Goal: Task Accomplishment & Management: Manage account settings

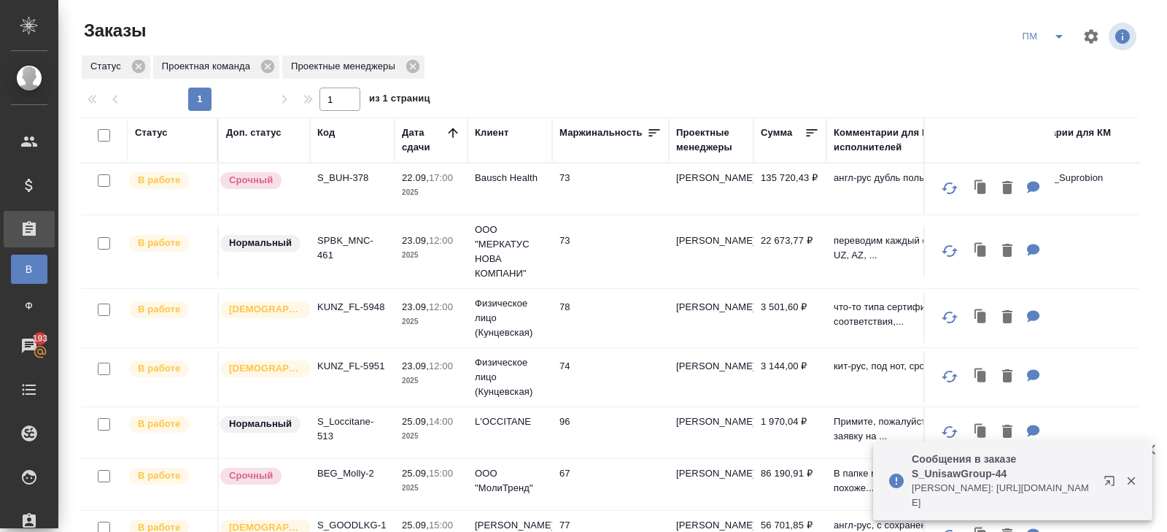
scroll to position [342, 0]
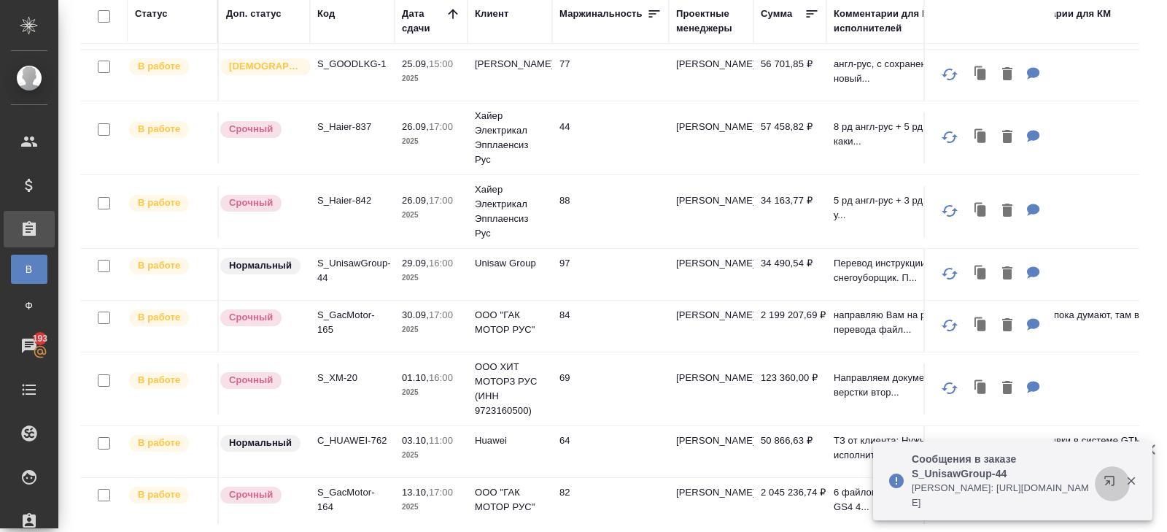
click at [1106, 476] on icon "button" at bounding box center [1109, 480] width 9 height 9
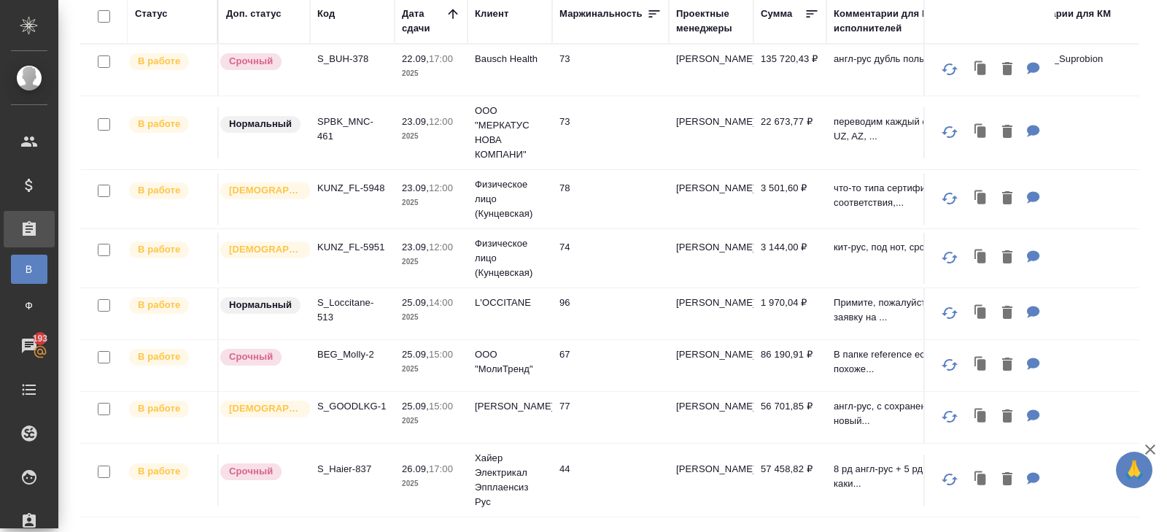
scroll to position [0, 0]
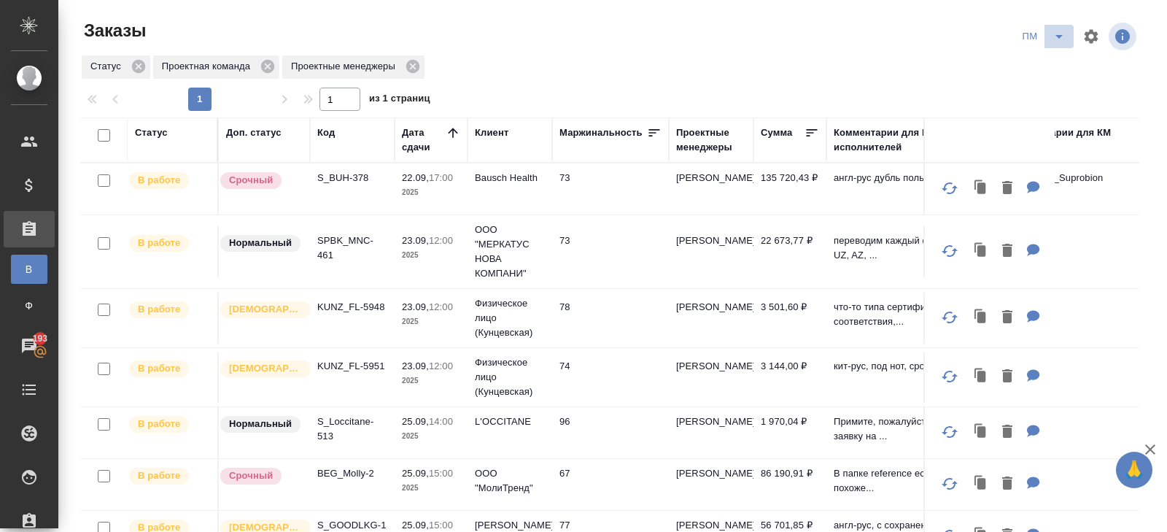
click at [1058, 34] on icon "split button" at bounding box center [1060, 37] width 18 height 18
click at [1057, 58] on li "В работу!" at bounding box center [1045, 65] width 74 height 23
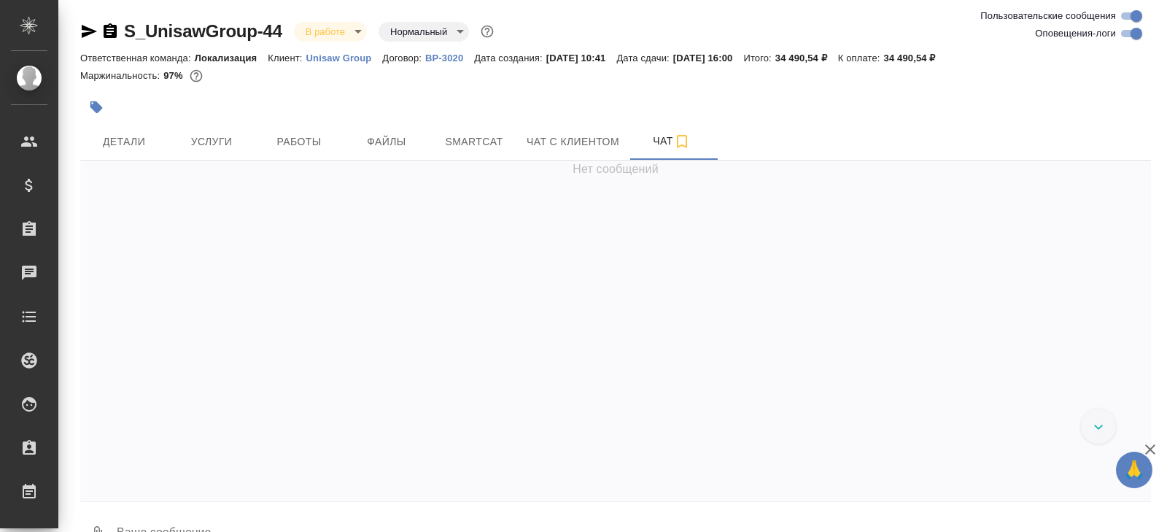
click at [1128, 32] on input "Оповещения-логи" at bounding box center [1136, 34] width 53 height 18
checkbox input "false"
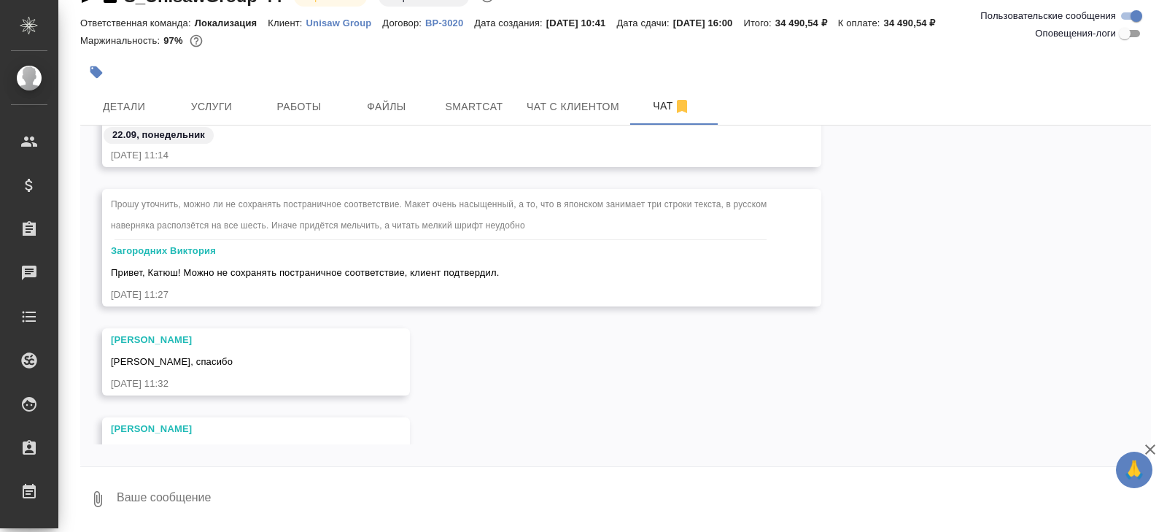
scroll to position [235, 0]
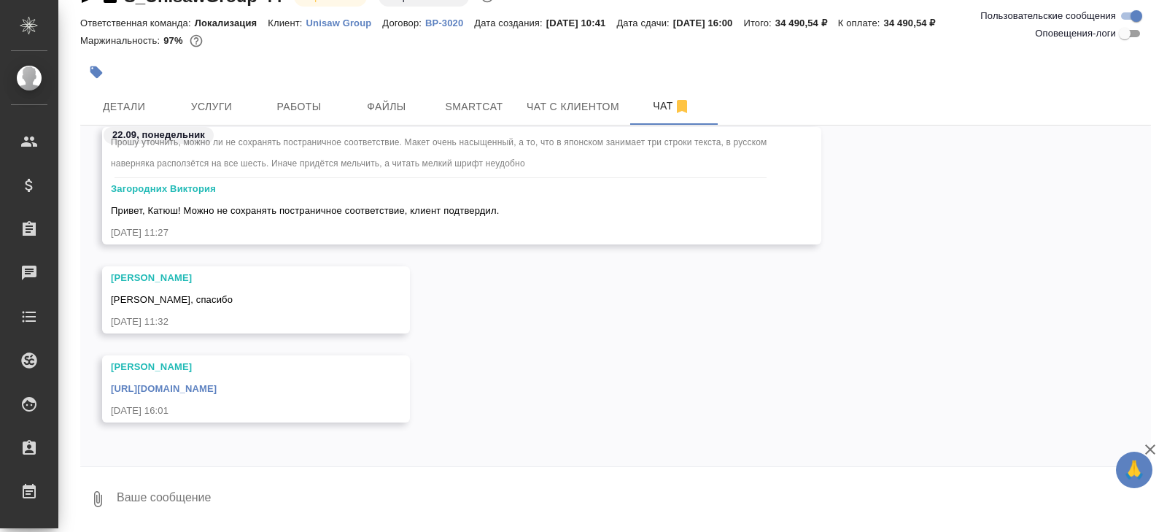
click at [217, 387] on link "https://drive.awatera.com/apps/files/files/10424126?dir=/Shares/Unisaw%20Group/…" at bounding box center [164, 388] width 106 height 11
click at [304, 104] on span "Работы" at bounding box center [299, 107] width 70 height 18
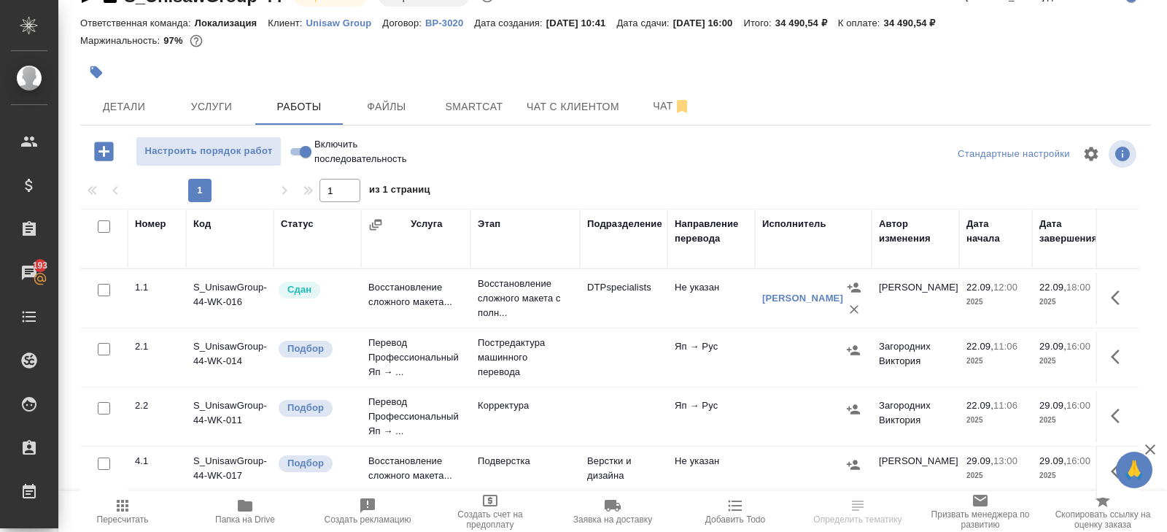
click at [242, 508] on icon "button" at bounding box center [245, 506] width 15 height 12
click at [496, 108] on span "Smartcat" at bounding box center [474, 107] width 70 height 18
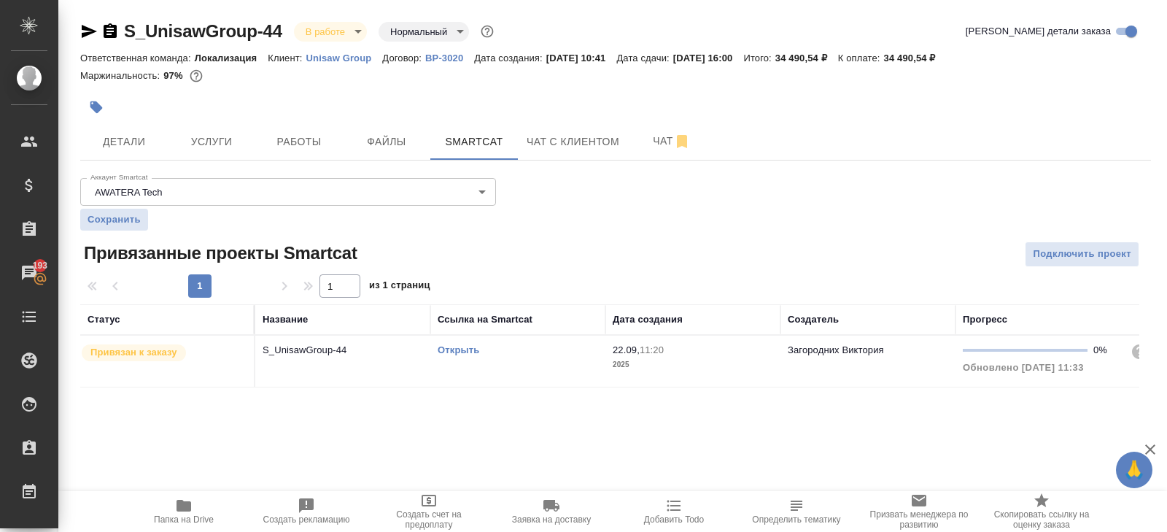
click at [467, 348] on link "Открыть" at bounding box center [459, 349] width 42 height 11
click at [307, 158] on button "Работы" at bounding box center [299, 141] width 88 height 36
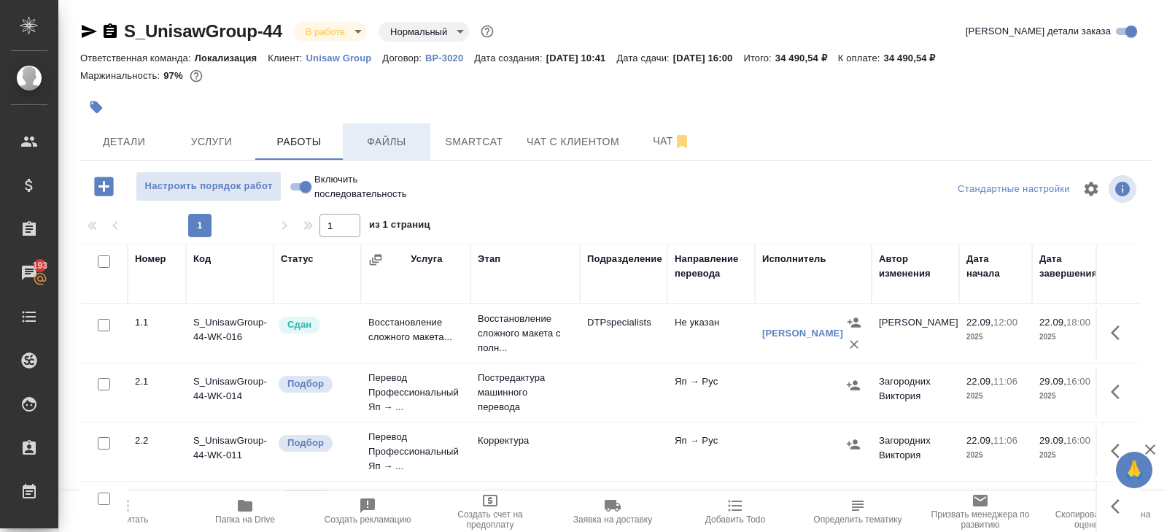
scroll to position [77, 0]
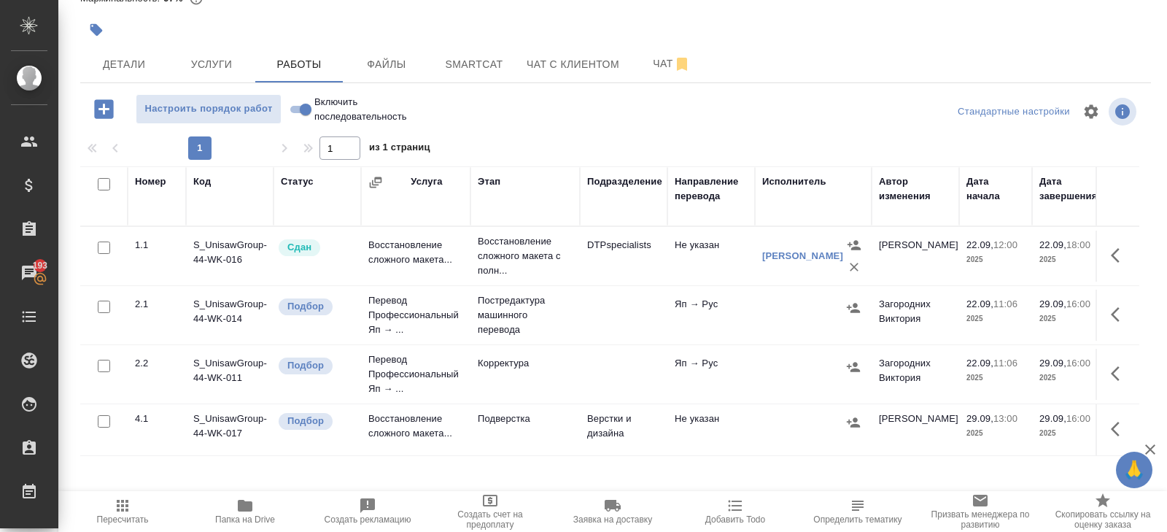
click at [1118, 316] on icon "button" at bounding box center [1120, 315] width 18 height 18
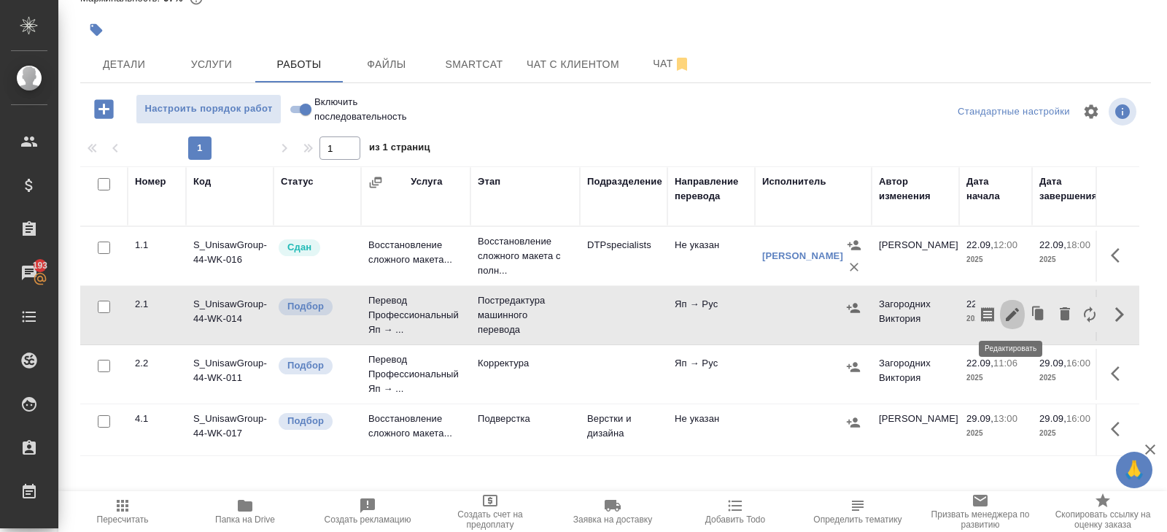
click at [1016, 316] on icon "button" at bounding box center [1013, 315] width 18 height 18
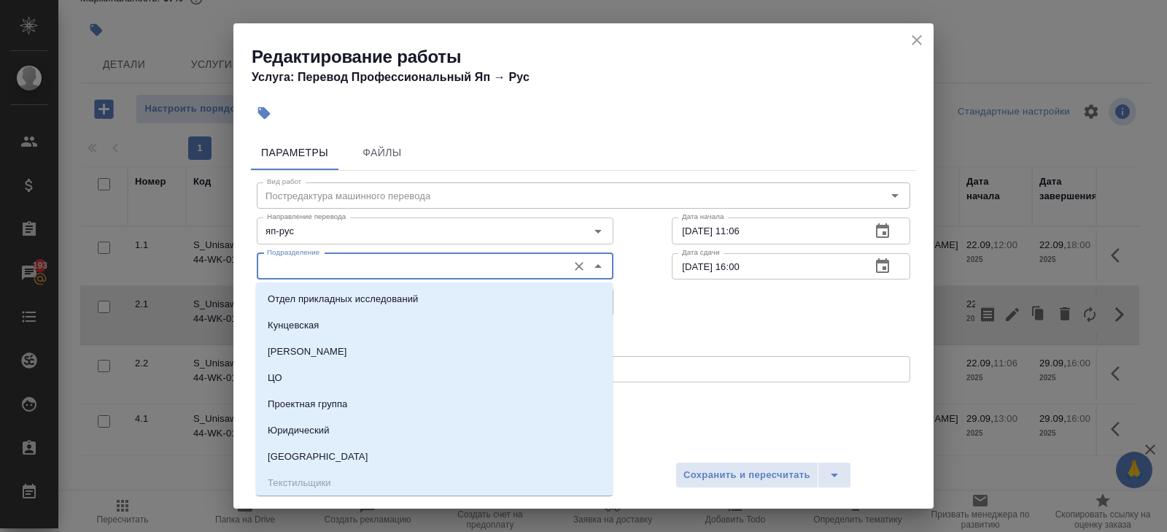
click at [343, 262] on input "Подразделение" at bounding box center [410, 267] width 299 height 18
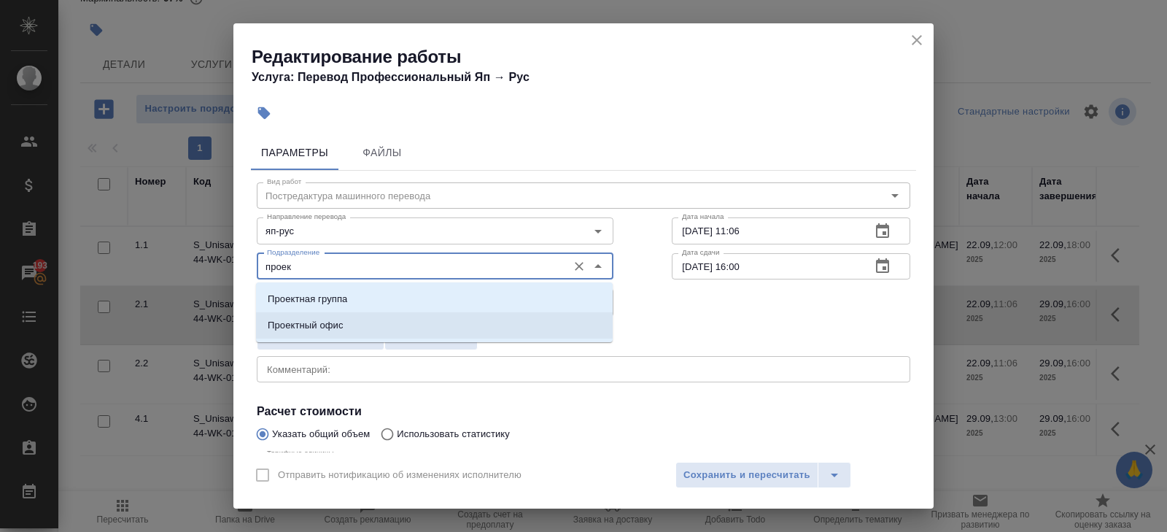
click at [310, 330] on p "Проектный офис" at bounding box center [306, 325] width 76 height 15
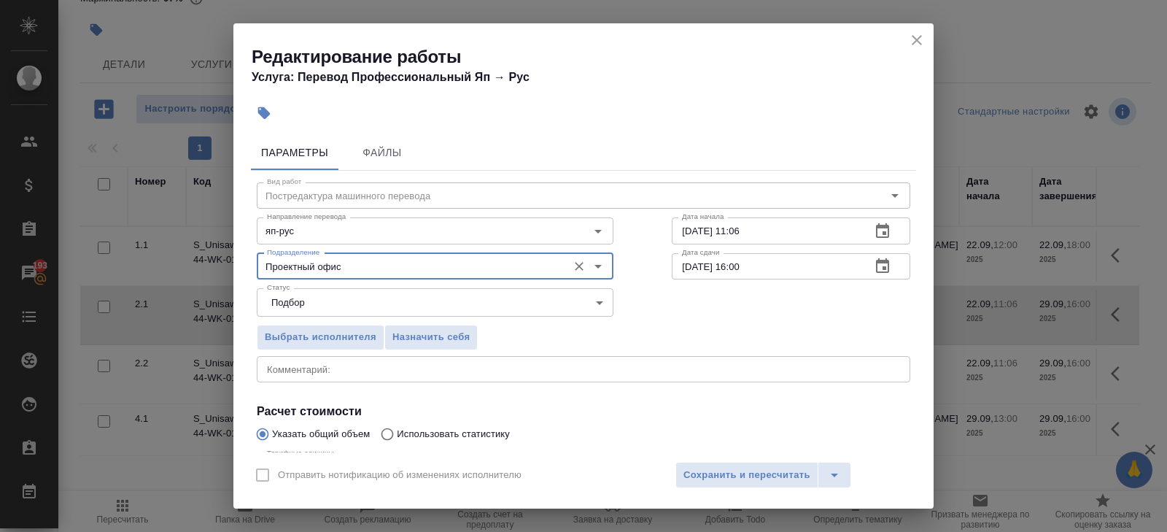
scroll to position [155, 0]
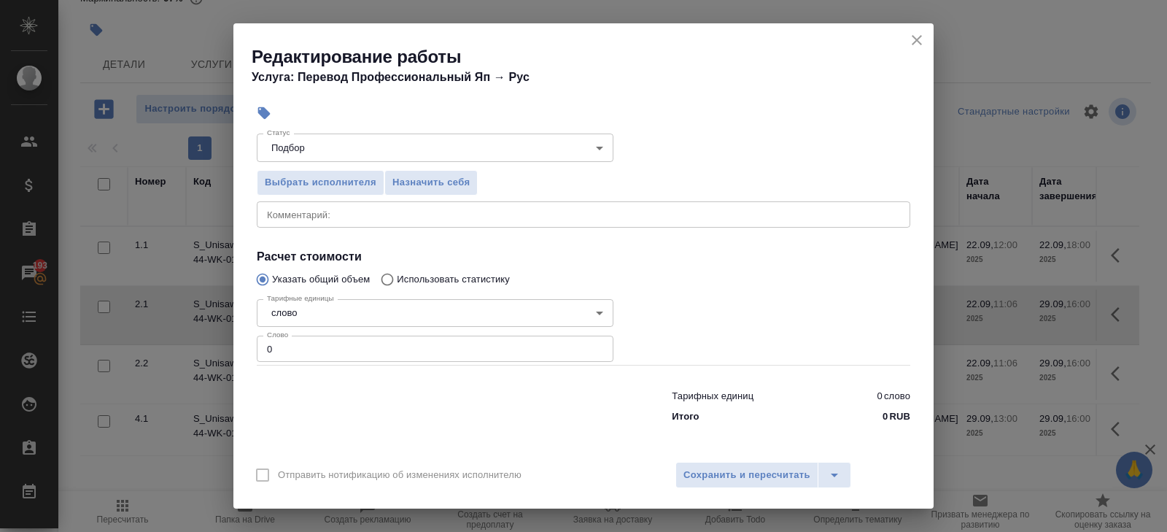
type input "Проектный офис"
drag, startPoint x: 306, startPoint y: 351, endPoint x: 233, endPoint y: 346, distance: 72.4
click at [233, 346] on div "Параметры Файлы Вид работ Постредактура машинного перевода Вид работ Направлени…" at bounding box center [583, 290] width 700 height 323
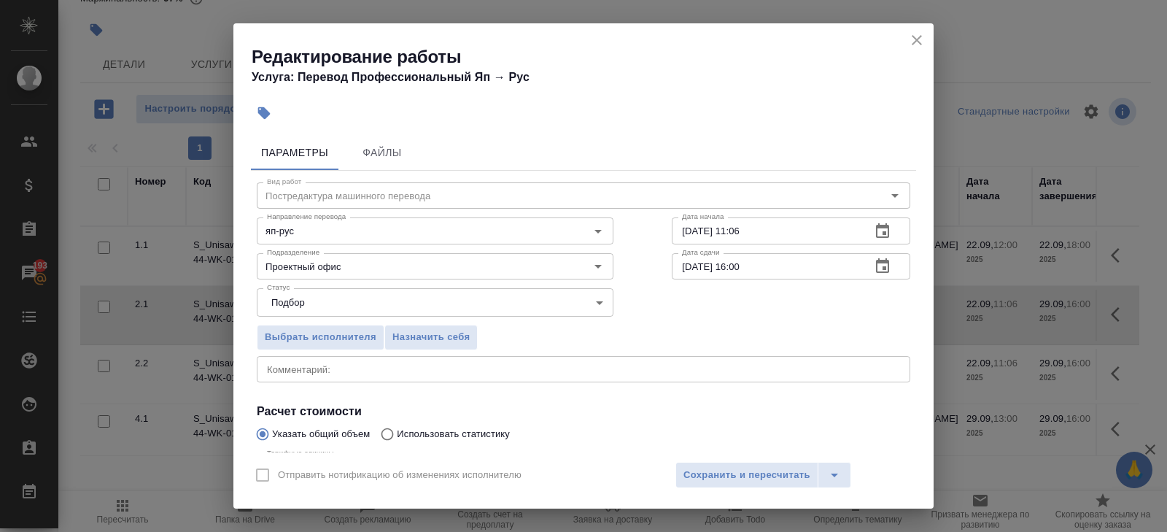
type input "5445.6"
click at [876, 237] on icon "button" at bounding box center [883, 232] width 18 height 18
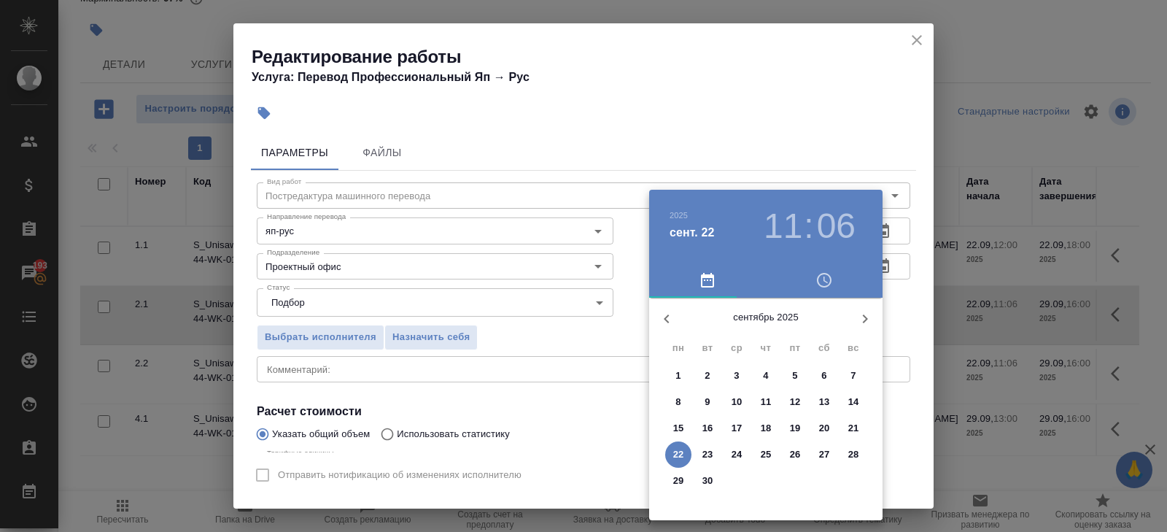
click at [681, 451] on p "22" at bounding box center [678, 454] width 11 height 15
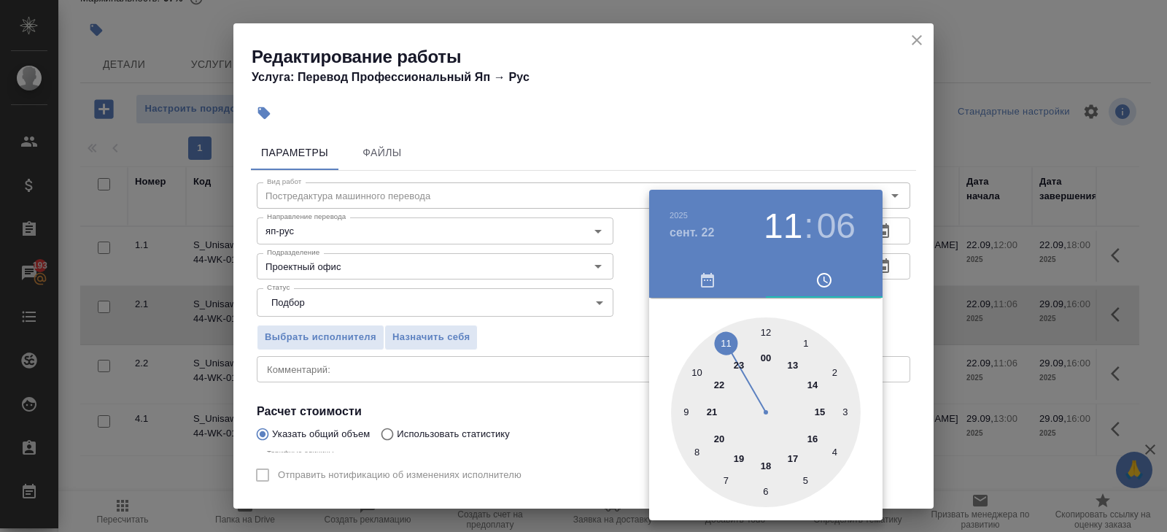
click at [817, 440] on div at bounding box center [766, 412] width 190 height 190
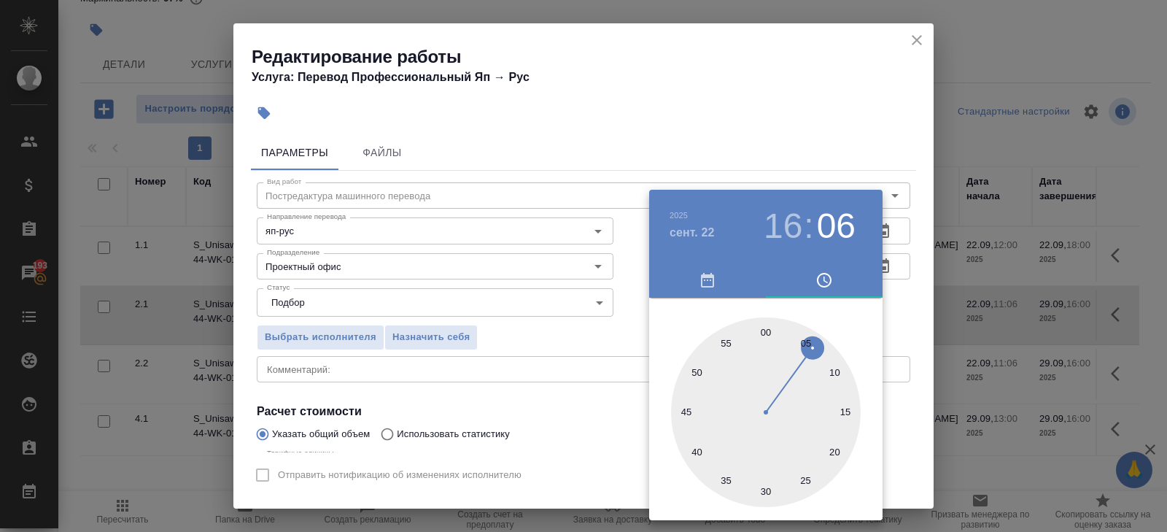
click at [764, 488] on div at bounding box center [766, 412] width 190 height 190
type input "22.09.2025 16:30"
click at [883, 348] on div at bounding box center [583, 266] width 1167 height 532
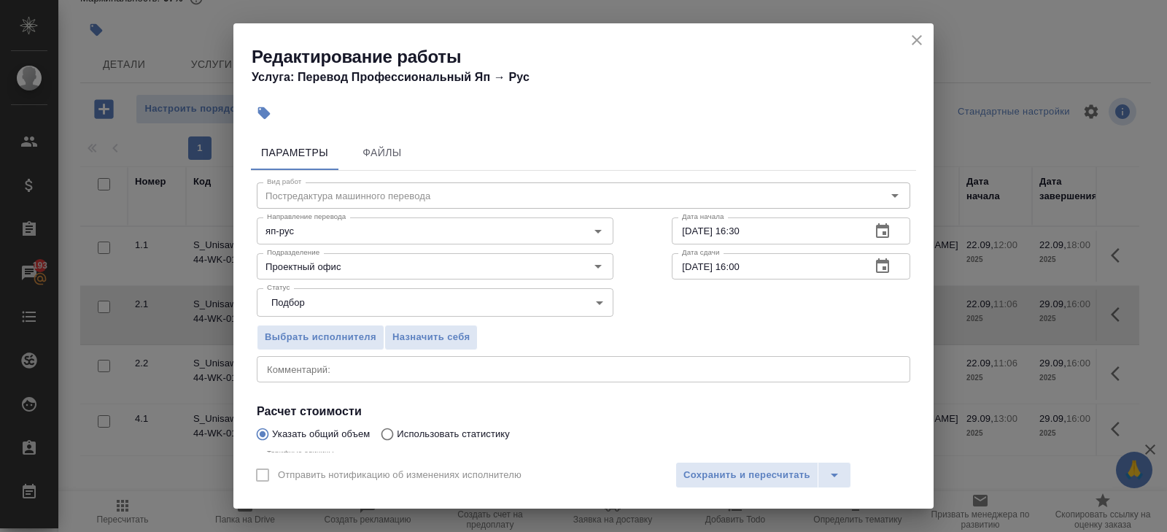
click at [881, 267] on icon "button" at bounding box center [883, 267] width 18 height 18
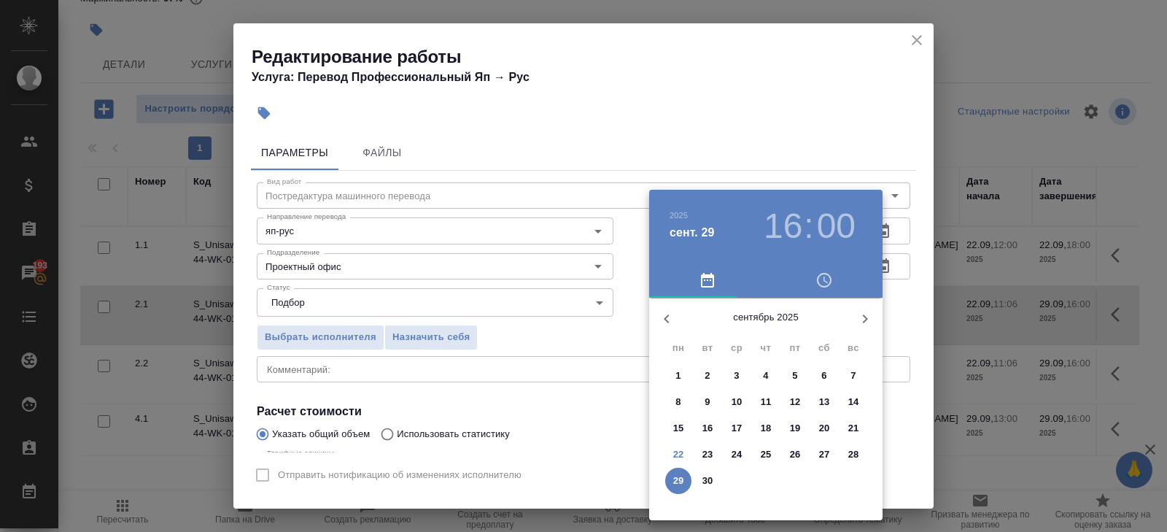
click at [908, 77] on div at bounding box center [583, 266] width 1167 height 532
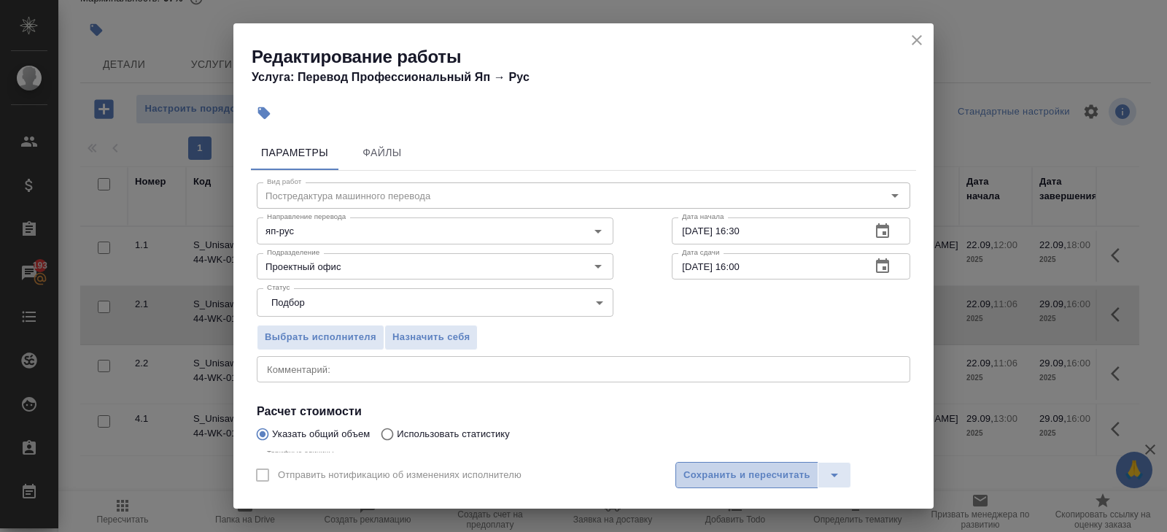
click at [731, 468] on span "Сохранить и пересчитать" at bounding box center [747, 475] width 127 height 17
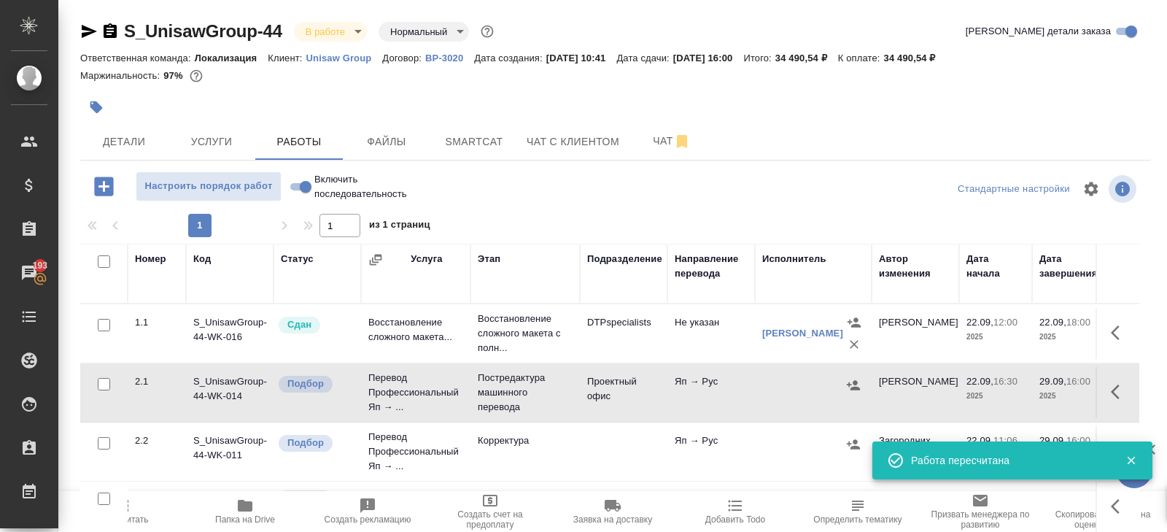
scroll to position [77, 0]
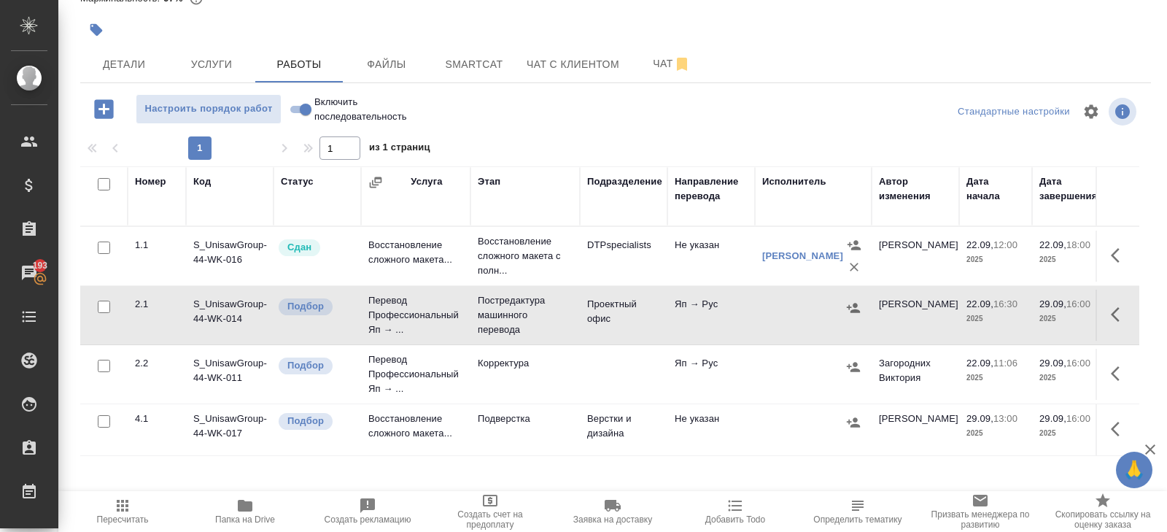
click at [1114, 312] on icon "button" at bounding box center [1115, 314] width 9 height 15
click at [1016, 320] on icon "button" at bounding box center [1013, 315] width 18 height 18
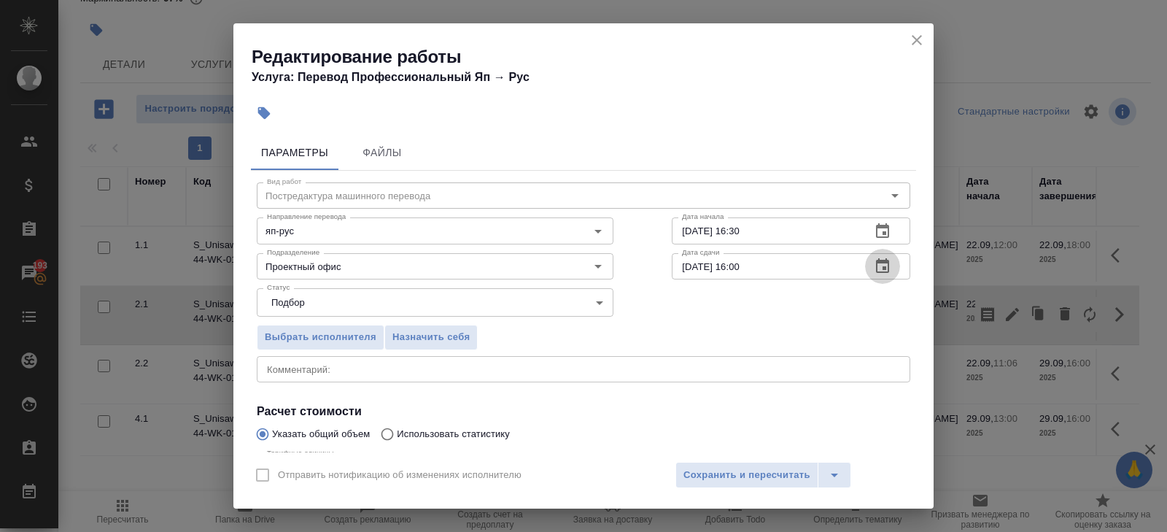
click at [876, 270] on icon "button" at bounding box center [882, 265] width 13 height 15
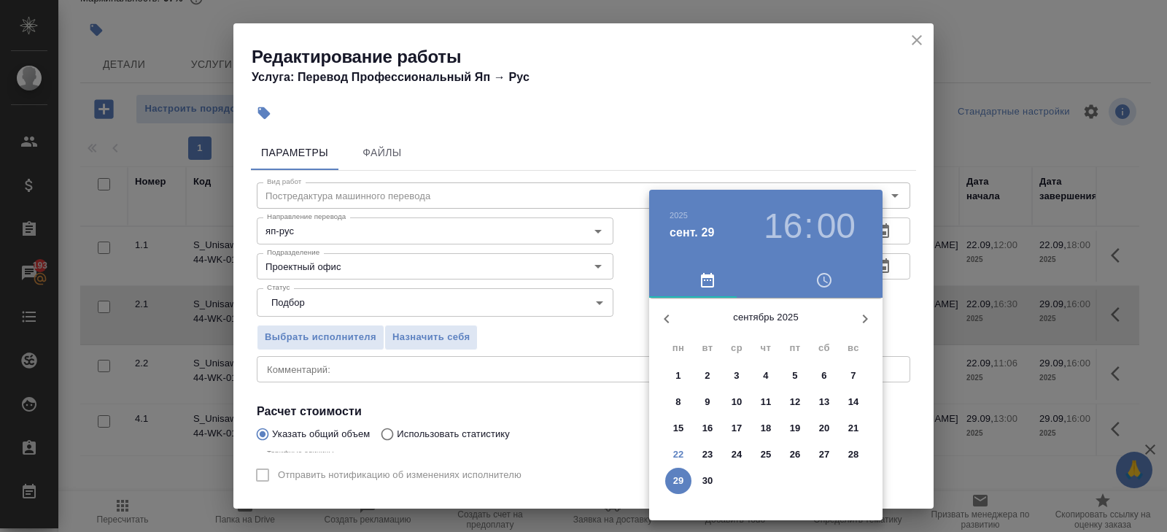
click at [792, 455] on p "26" at bounding box center [795, 454] width 11 height 15
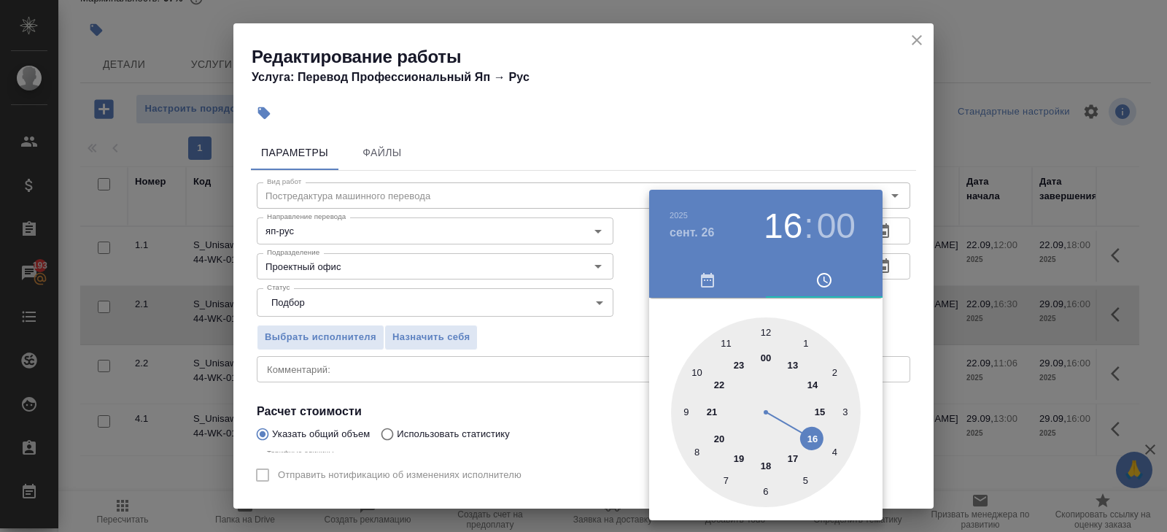
type input "26.09.2025 10:00"
click at [697, 371] on div at bounding box center [766, 412] width 190 height 190
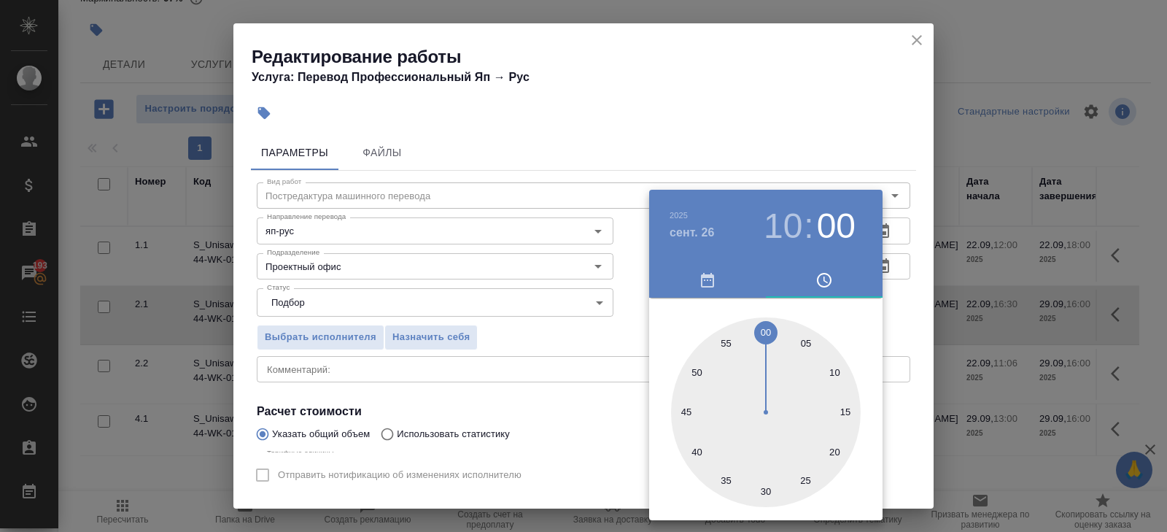
click at [595, 371] on div at bounding box center [583, 266] width 1167 height 532
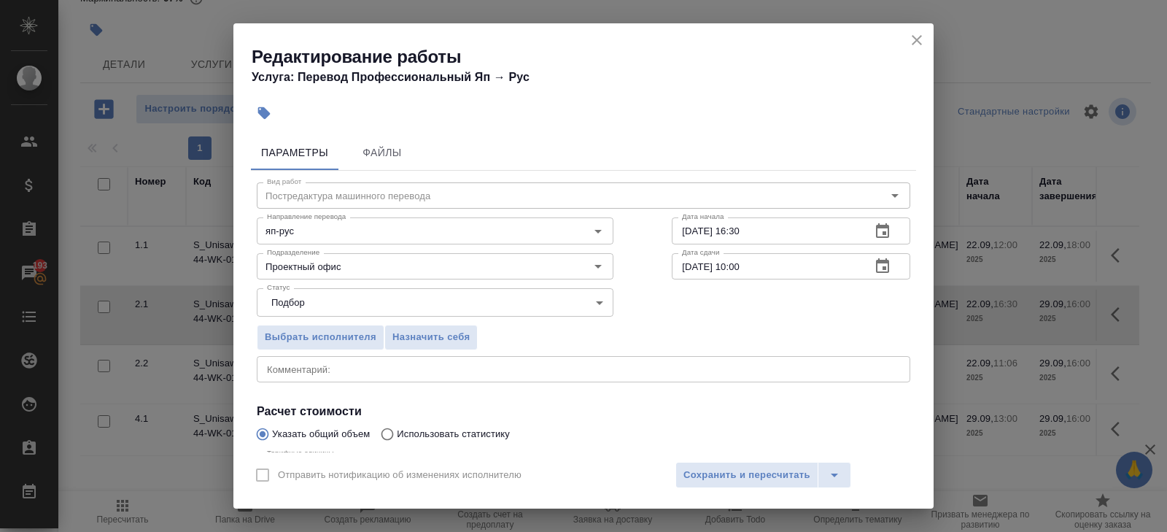
scroll to position [155, 0]
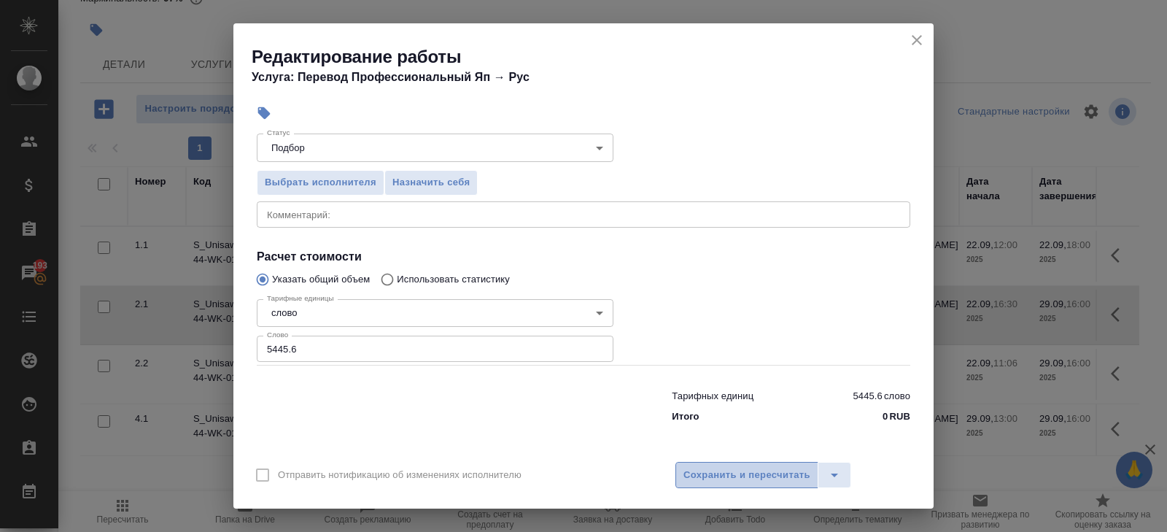
click at [716, 467] on span "Сохранить и пересчитать" at bounding box center [747, 475] width 127 height 17
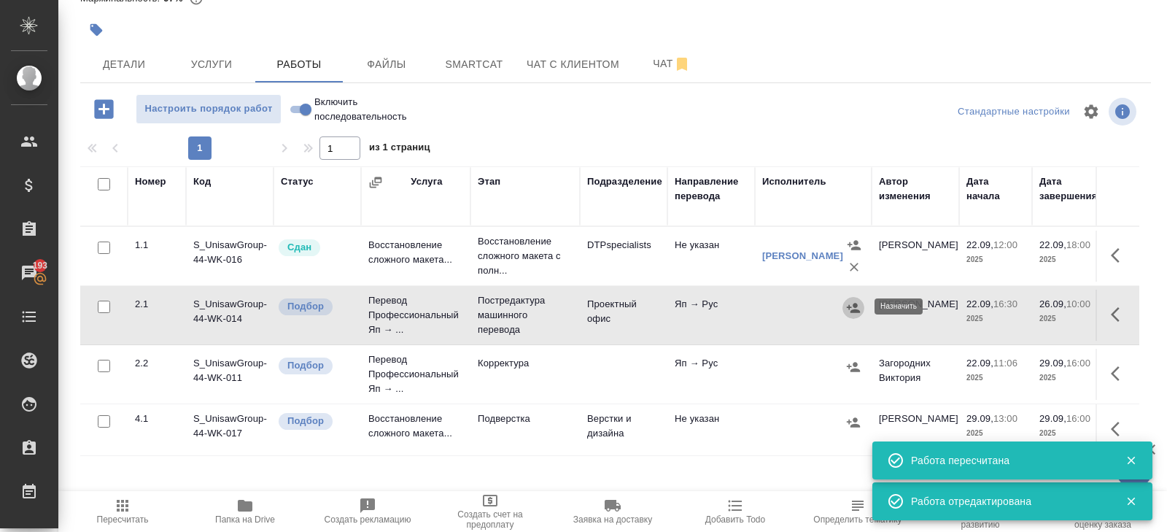
click at [849, 308] on icon "button" at bounding box center [853, 307] width 13 height 9
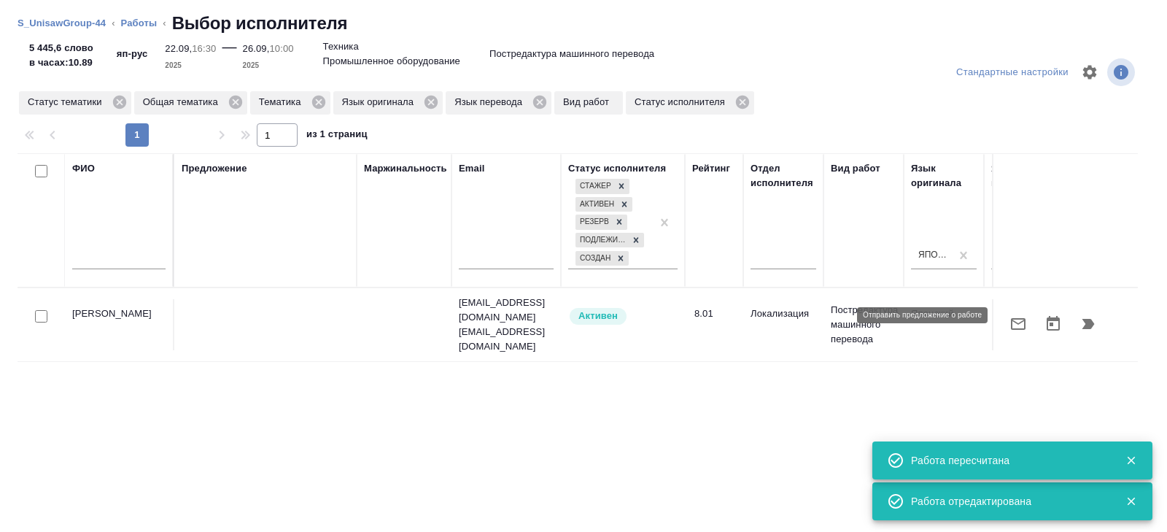
click at [1018, 315] on icon "button" at bounding box center [1019, 324] width 18 height 18
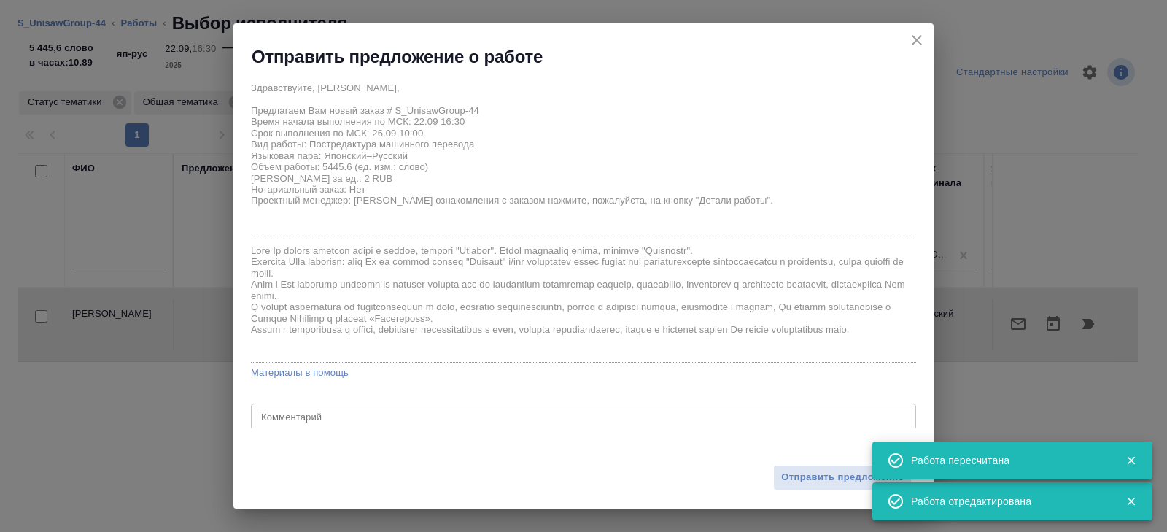
scroll to position [27, 0]
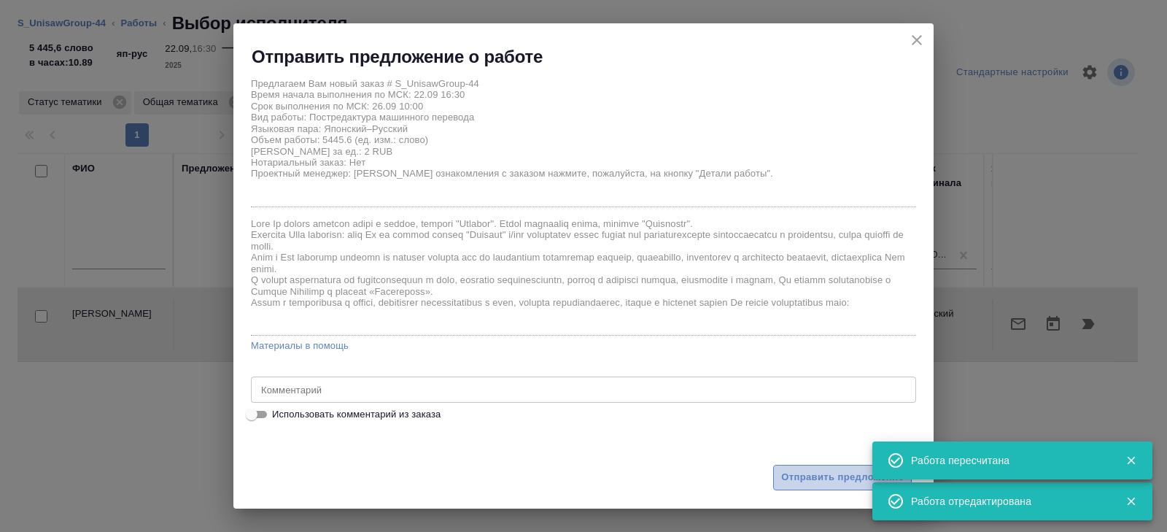
click at [789, 469] on span "Отправить предложение" at bounding box center [842, 477] width 123 height 17
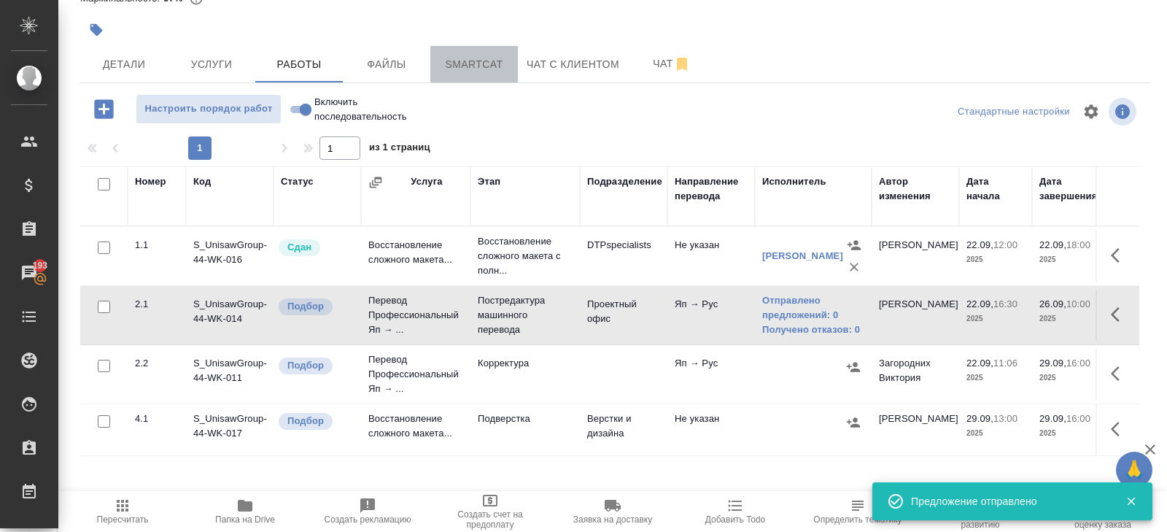
click at [457, 73] on span "Smartcat" at bounding box center [474, 64] width 70 height 18
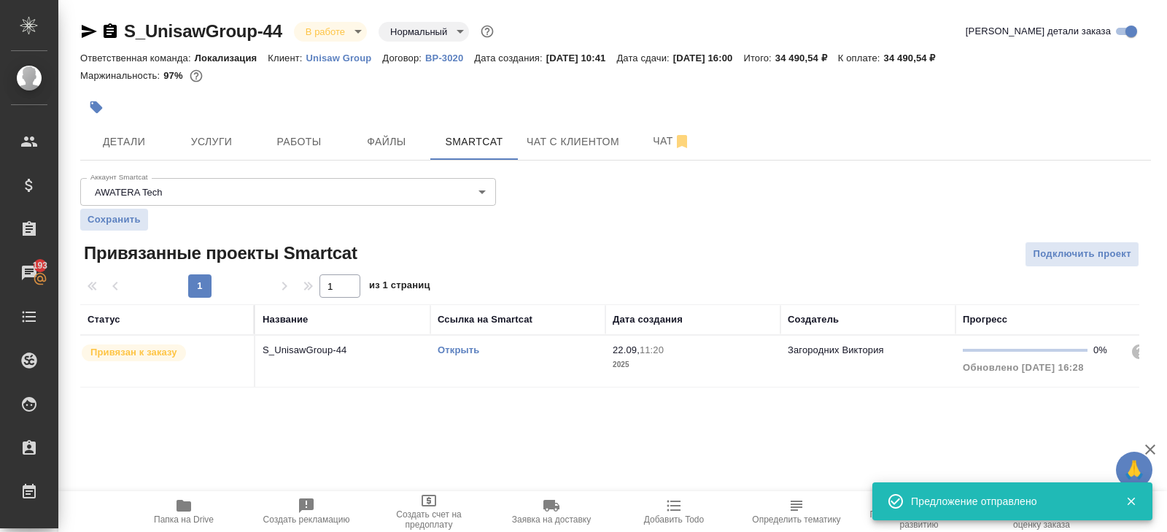
click at [565, 372] on td "Открыть" at bounding box center [517, 361] width 175 height 51
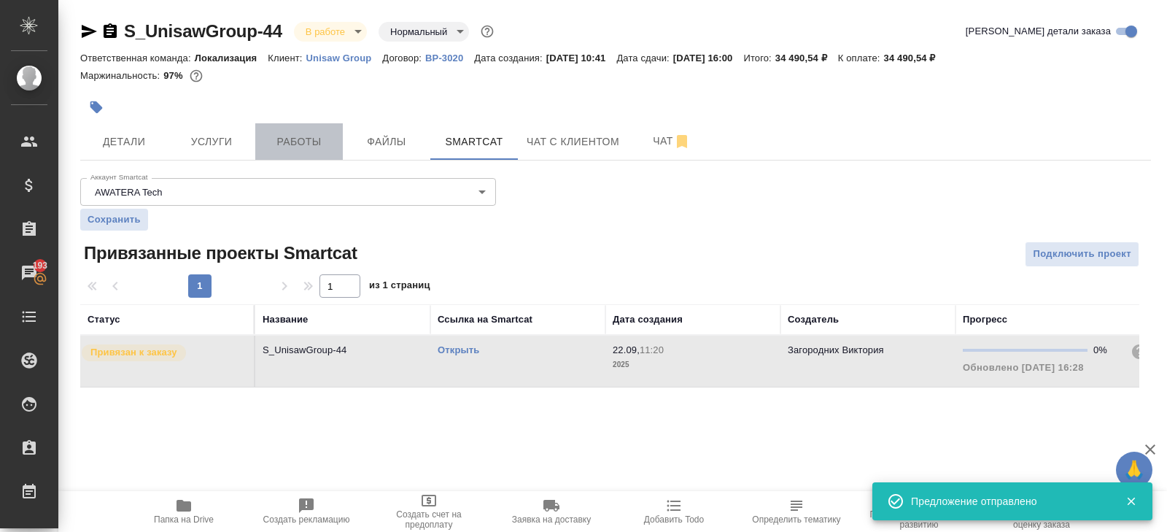
click at [299, 125] on button "Работы" at bounding box center [299, 141] width 88 height 36
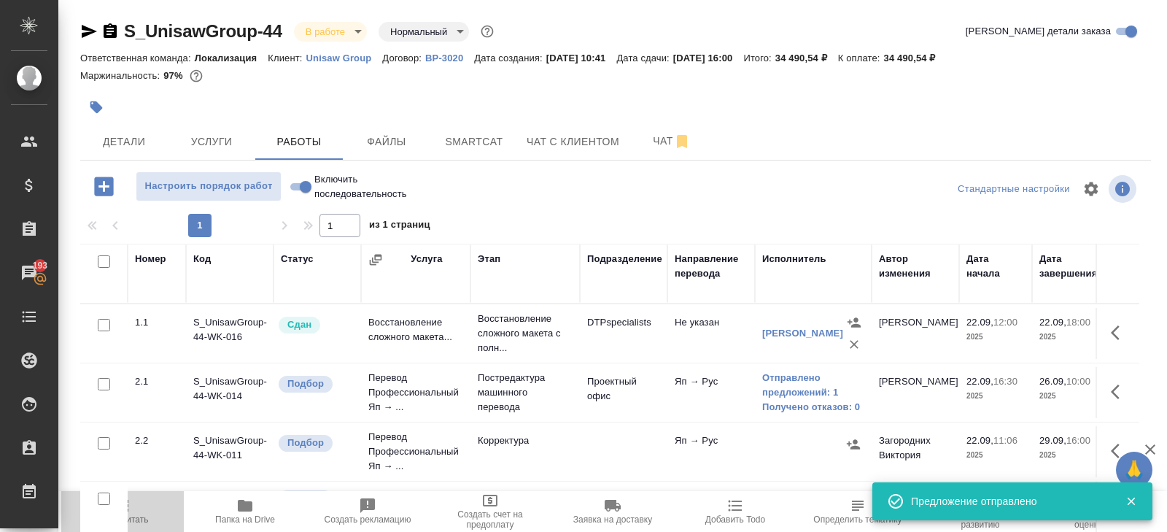
click at [134, 522] on span "Пересчитать" at bounding box center [123, 519] width 52 height 10
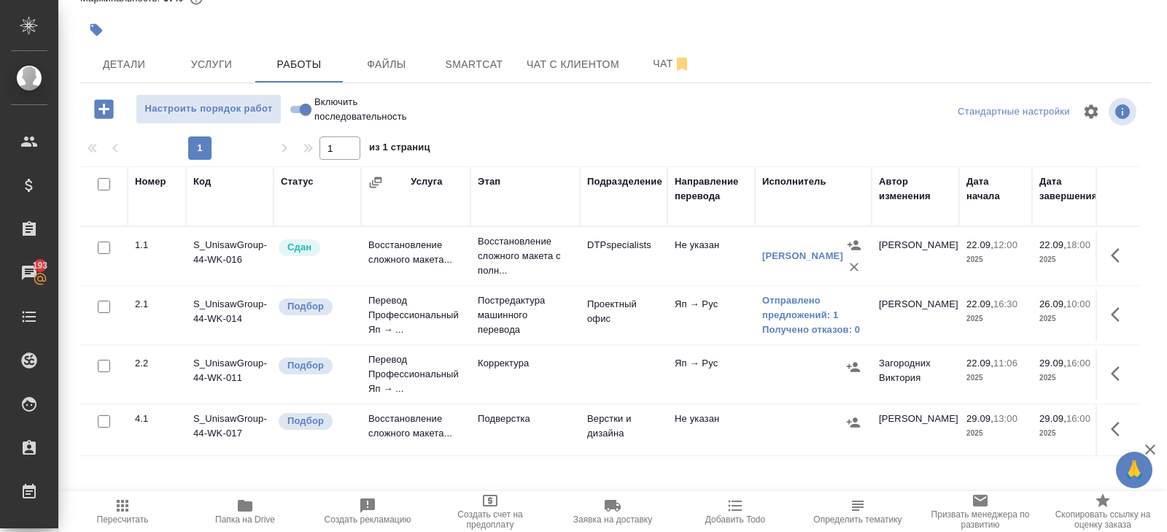
click at [135, 518] on span "Пересчитать" at bounding box center [123, 519] width 52 height 10
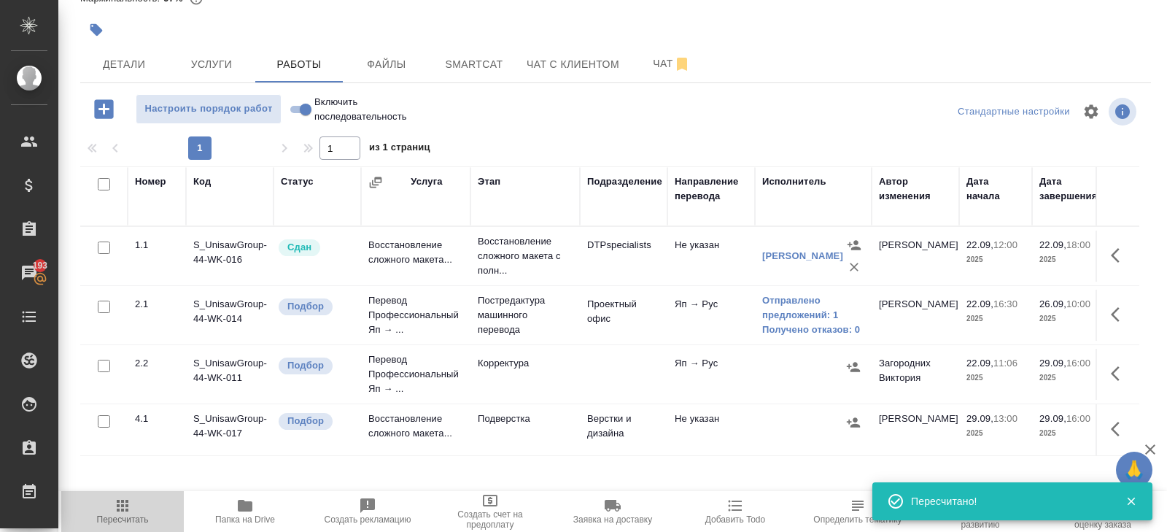
click at [119, 509] on icon "button" at bounding box center [123, 506] width 12 height 12
click at [55, 519] on link "Входящие заявки" at bounding box center [29, 535] width 51 height 36
click at [133, 506] on span "Пересчитать" at bounding box center [122, 511] width 105 height 28
select select "RU"
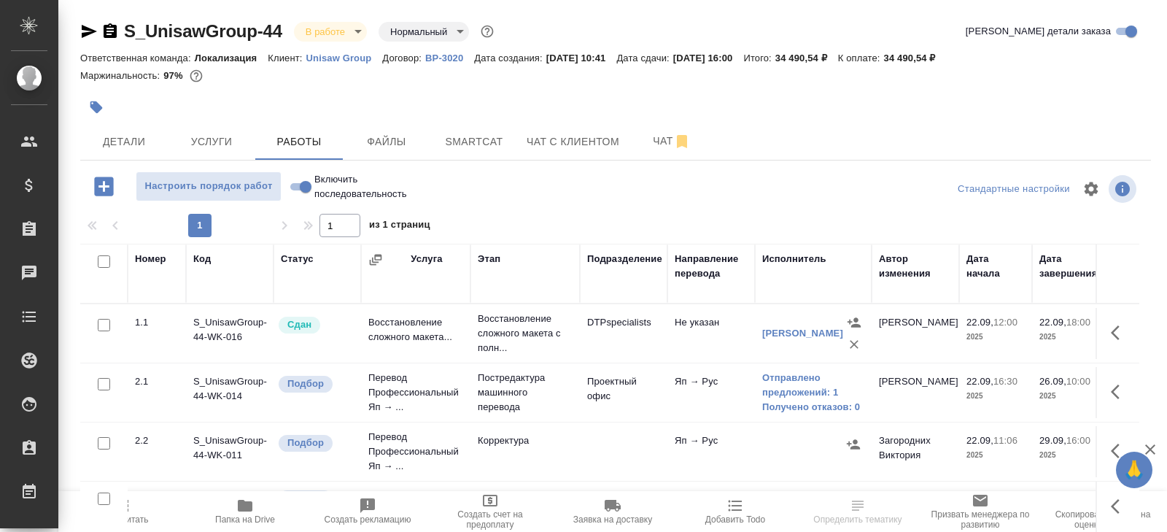
scroll to position [77, 0]
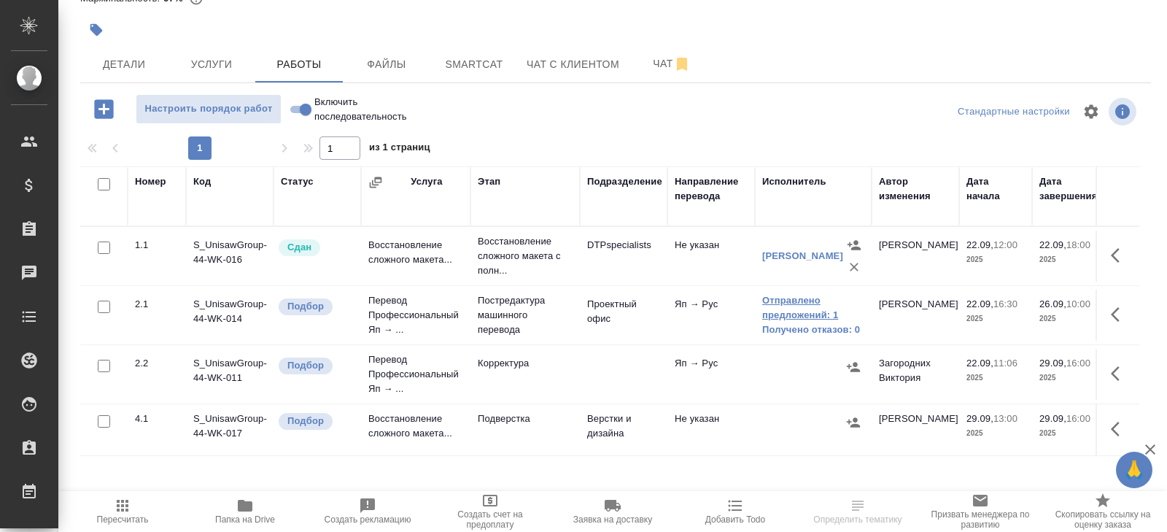
click at [832, 303] on link "Отправлено предложений: 1" at bounding box center [813, 307] width 102 height 29
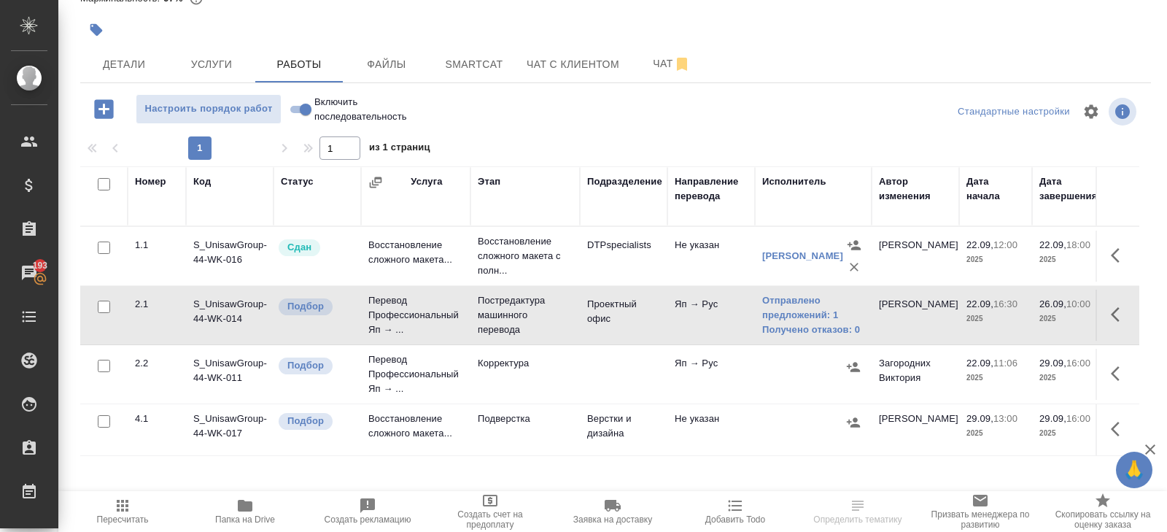
scroll to position [77, 0]
click at [449, 67] on span "Smartcat" at bounding box center [474, 65] width 70 height 18
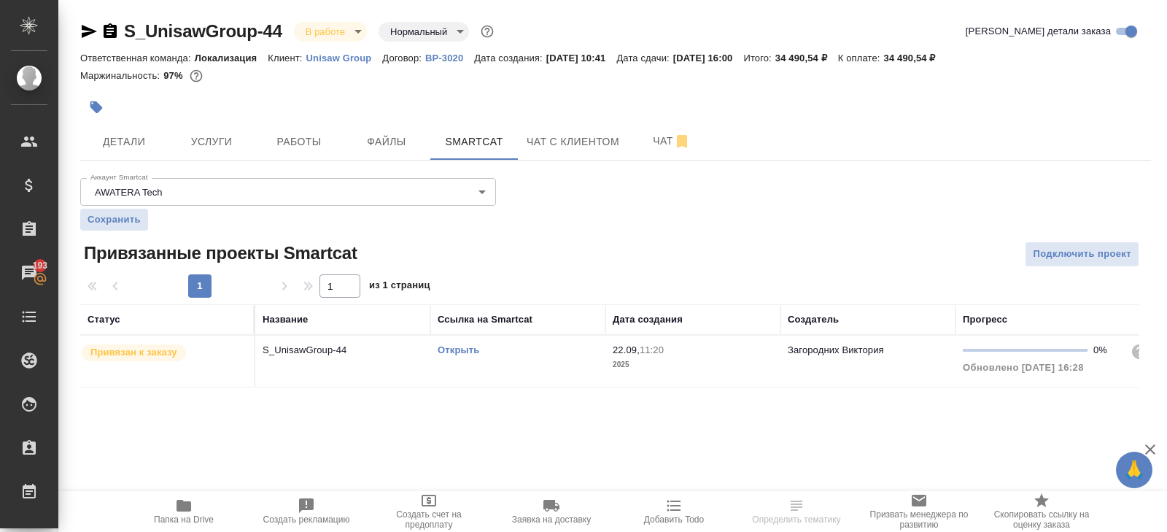
click at [551, 365] on td "Открыть" at bounding box center [517, 361] width 175 height 51
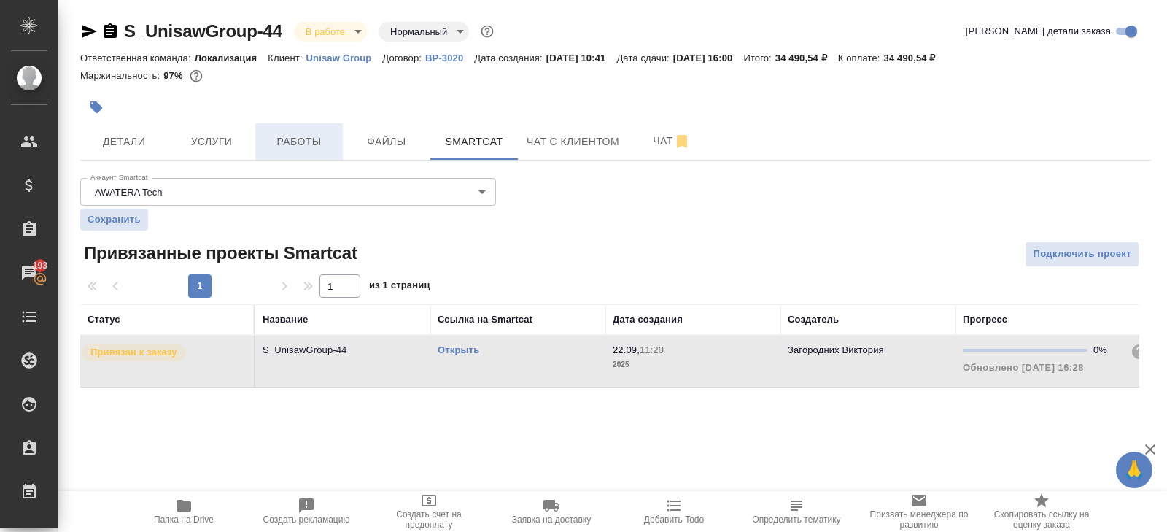
click at [315, 141] on span "Работы" at bounding box center [299, 142] width 70 height 18
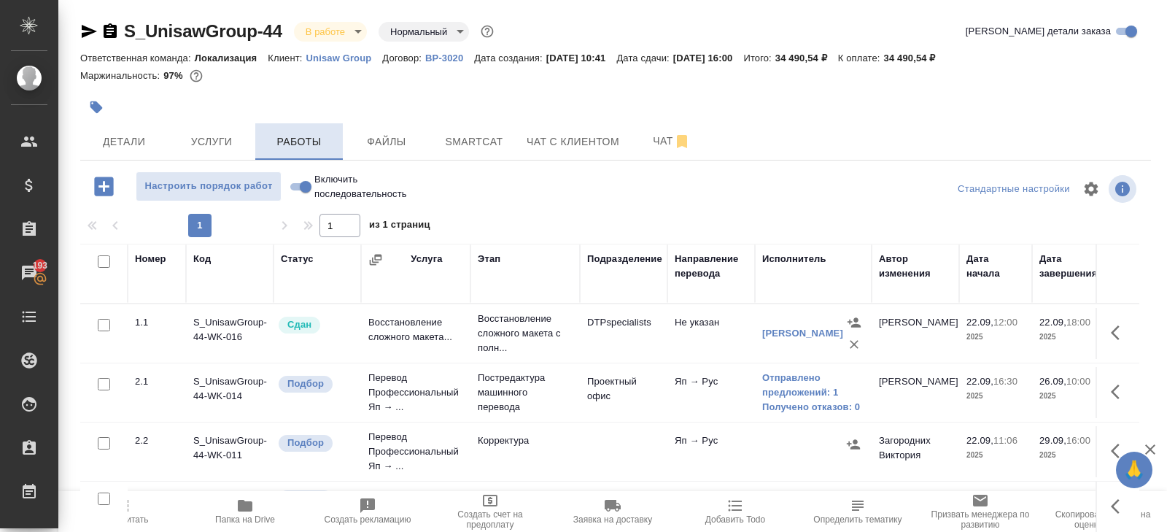
scroll to position [77, 0]
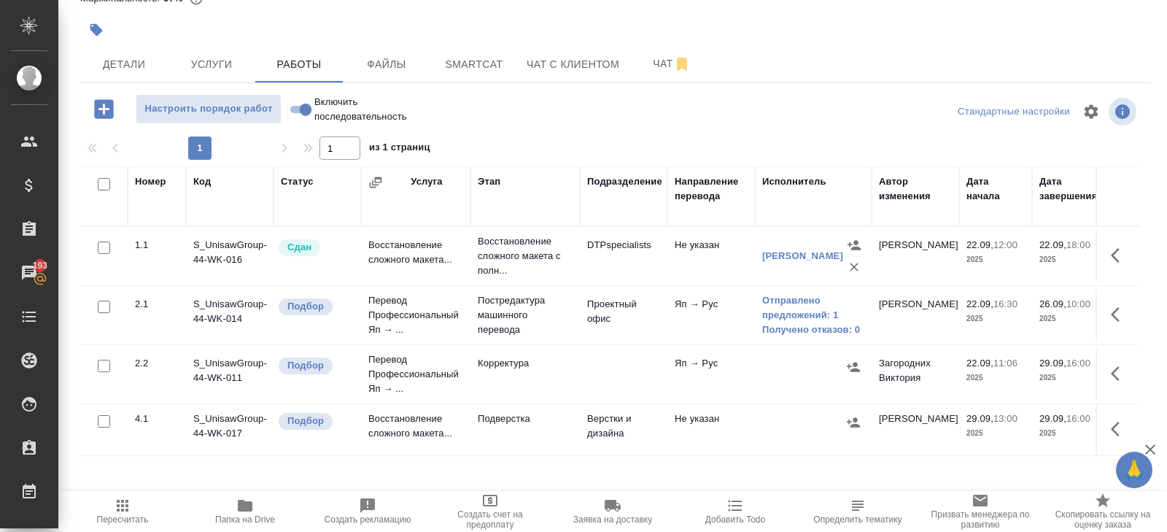
click at [130, 500] on icon "button" at bounding box center [123, 506] width 18 height 18
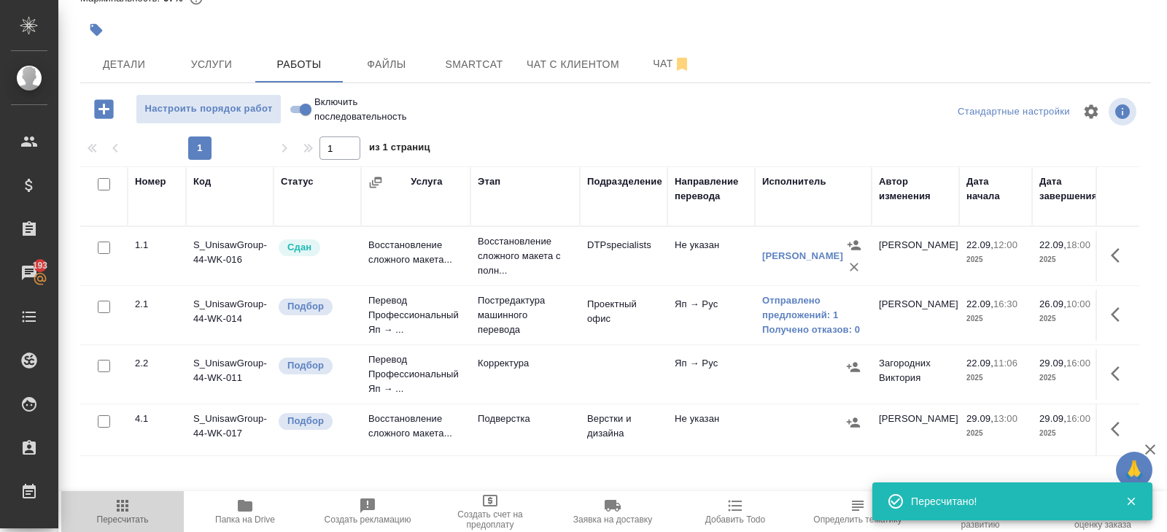
click at [123, 522] on span "Пересчитать" at bounding box center [123, 519] width 52 height 10
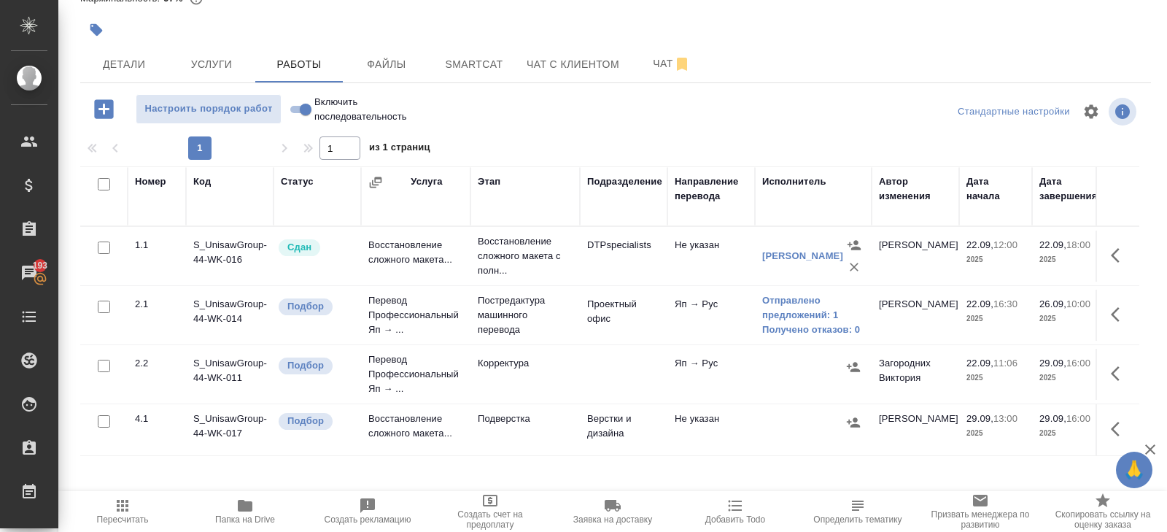
click at [125, 515] on span "Пересчитать" at bounding box center [123, 519] width 52 height 10
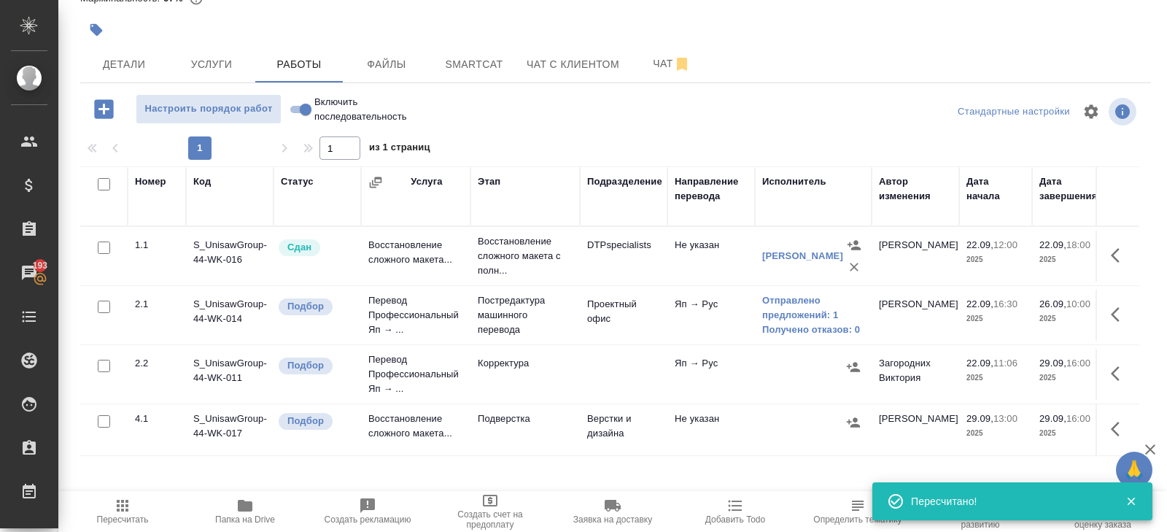
click at [110, 522] on span "Пересчитать" at bounding box center [123, 519] width 52 height 10
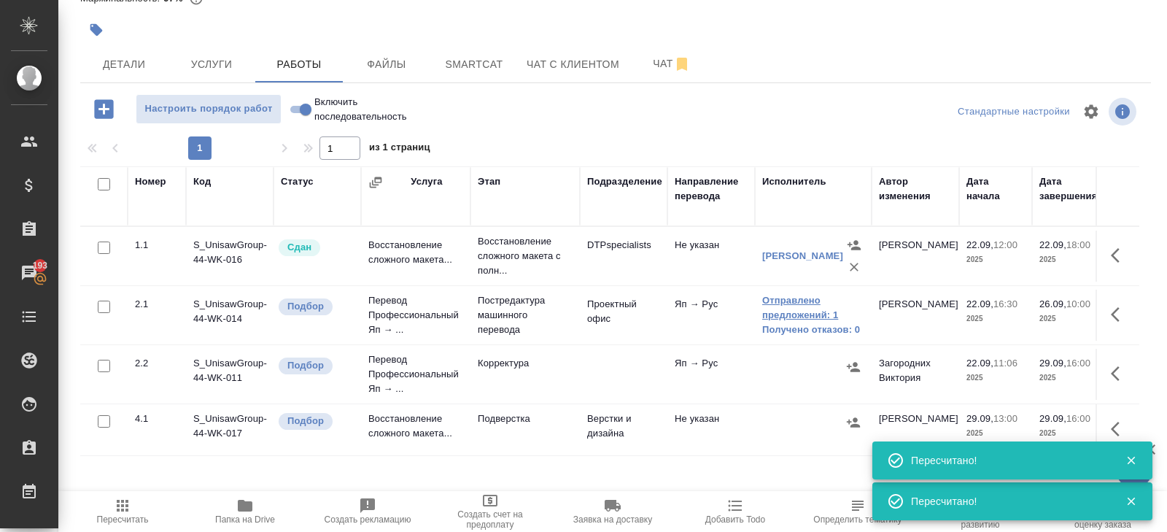
click at [770, 317] on link "Отправлено предложений: 1" at bounding box center [813, 307] width 102 height 29
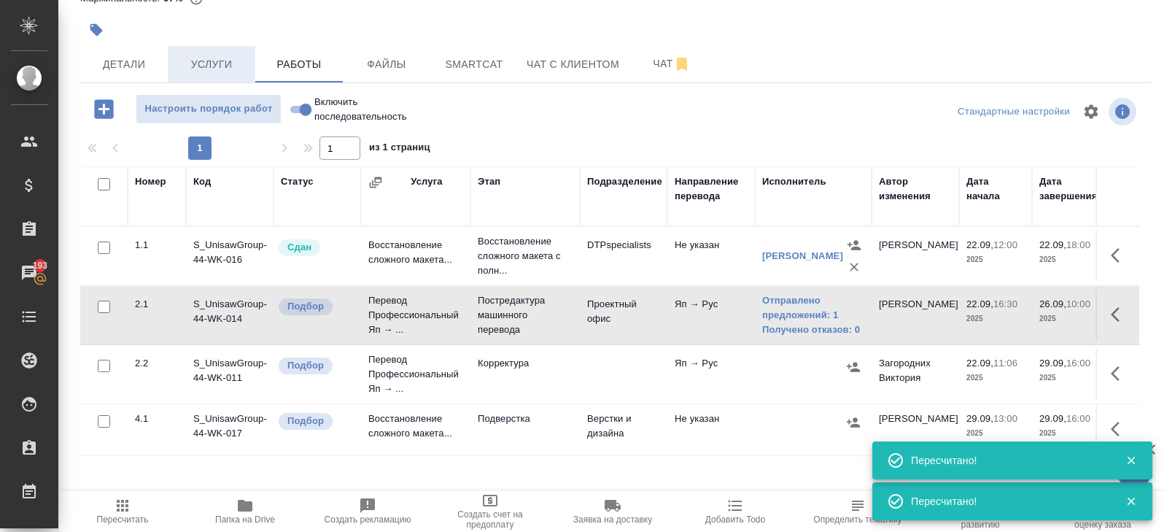
scroll to position [0, 0]
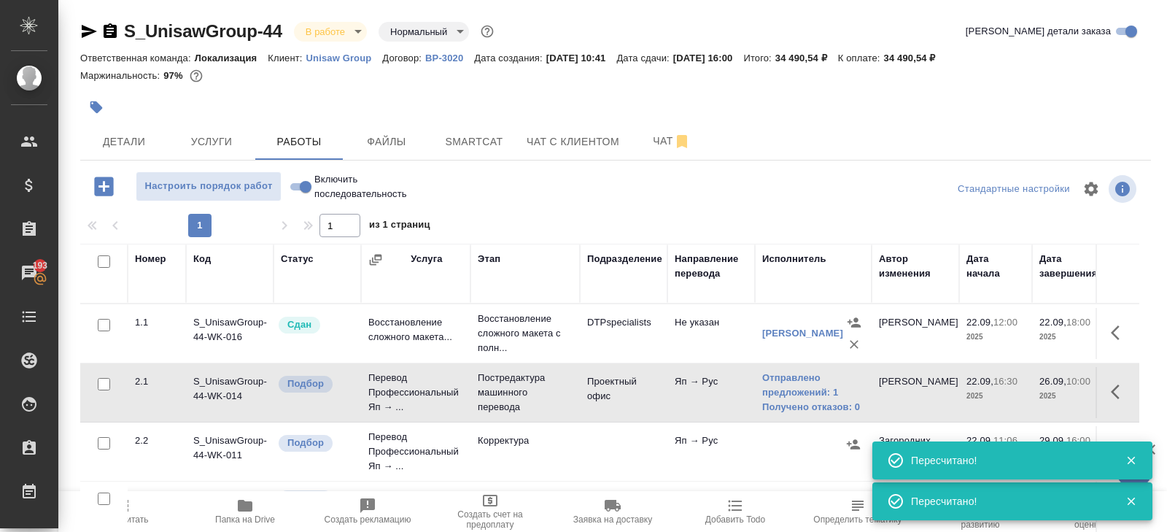
click at [136, 517] on span "Пересчитать" at bounding box center [123, 519] width 52 height 10
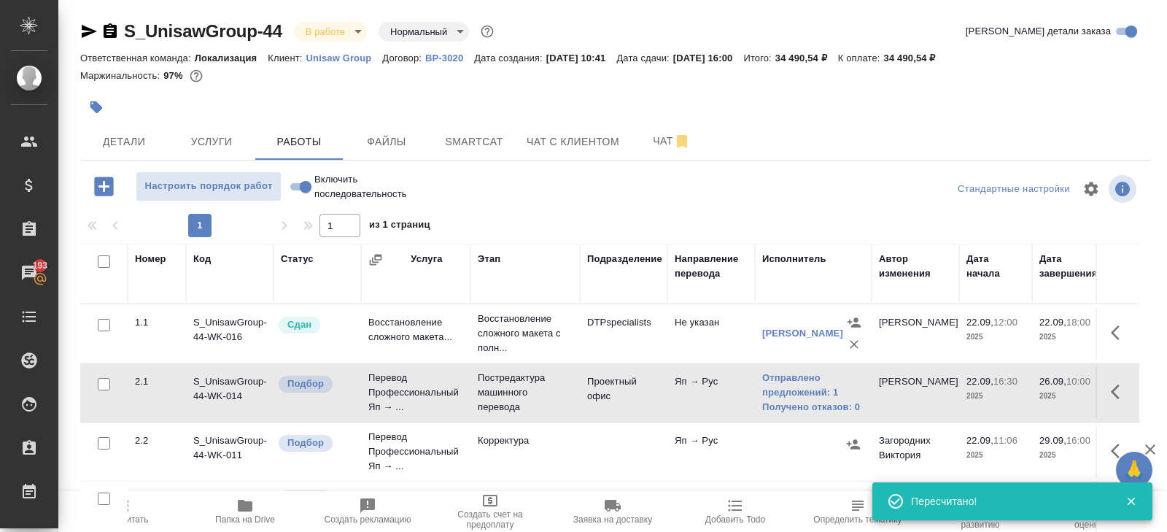
click at [136, 517] on span "Пересчитать" at bounding box center [123, 519] width 52 height 10
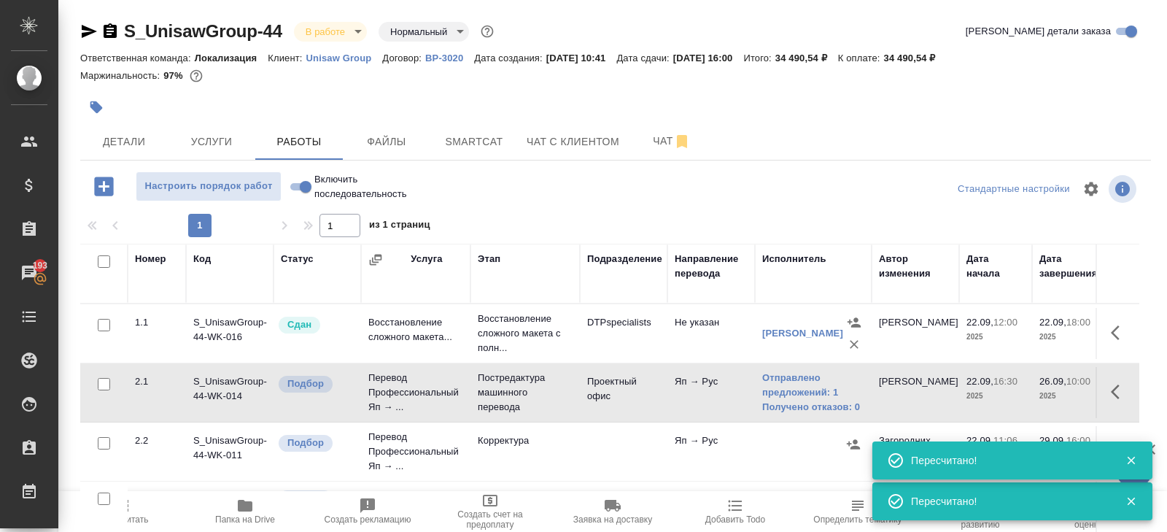
click at [115, 29] on icon "button" at bounding box center [110, 30] width 13 height 15
click at [120, 515] on td at bounding box center [103, 507] width 47 height 51
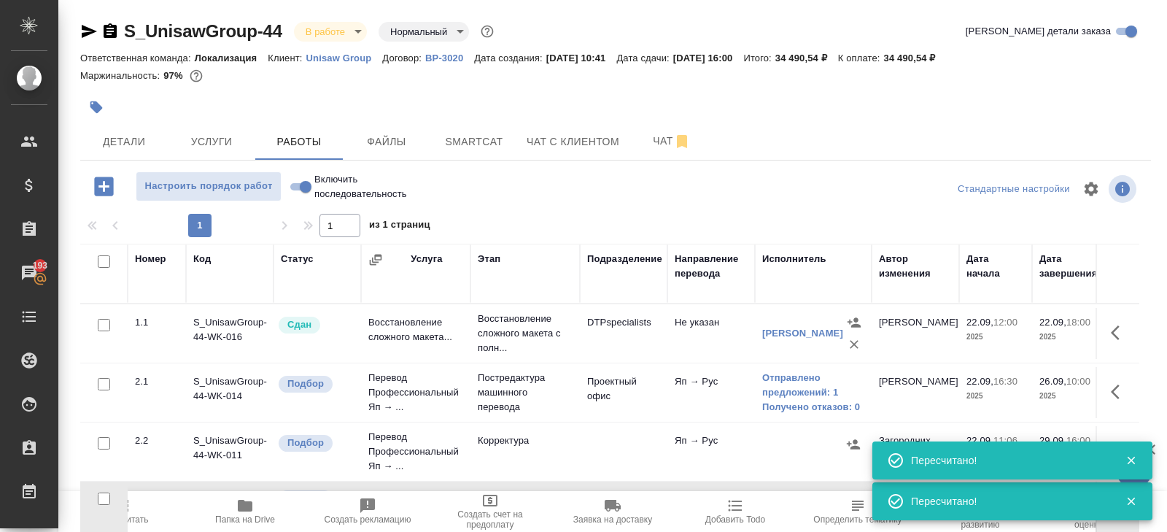
click at [134, 516] on span "Пересчитать" at bounding box center [123, 519] width 52 height 10
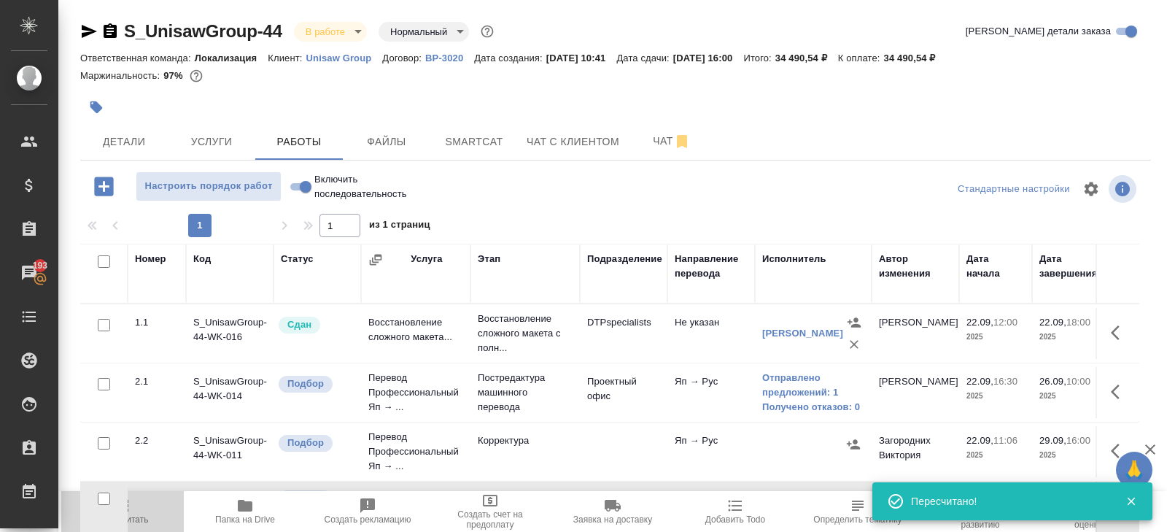
click at [139, 517] on span "Пересчитать" at bounding box center [123, 519] width 52 height 10
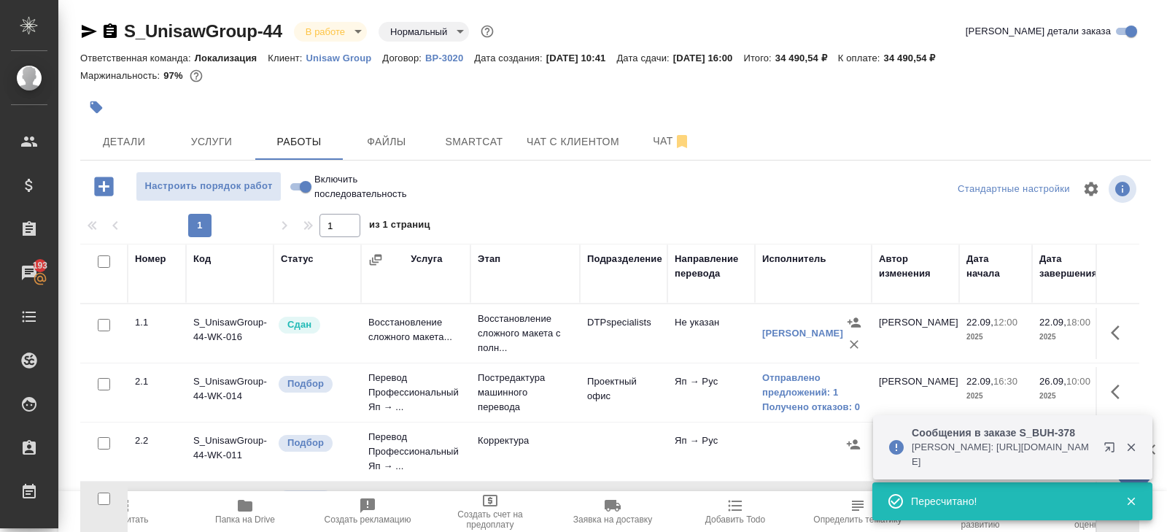
click at [141, 519] on span "Пересчитать" at bounding box center [123, 519] width 52 height 10
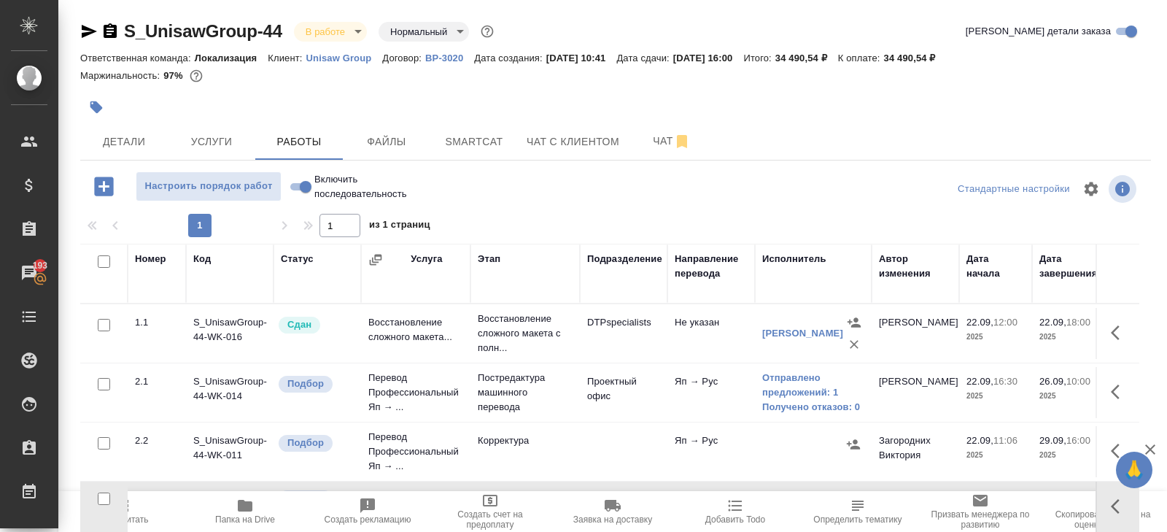
click at [132, 500] on span "Пересчитать" at bounding box center [122, 511] width 105 height 28
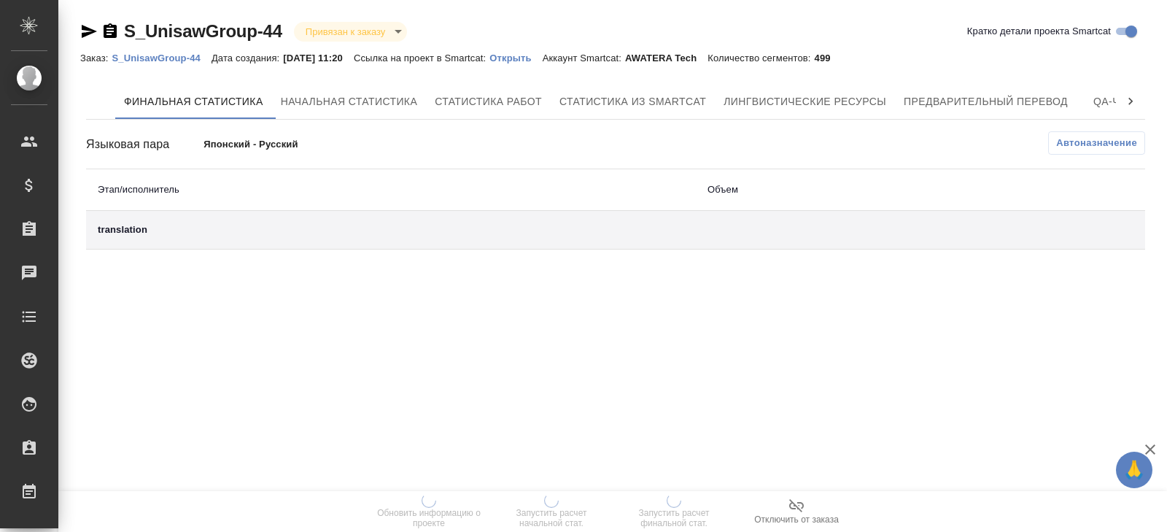
click at [816, 101] on span "Лингвистические ресурсы" at bounding box center [805, 102] width 163 height 18
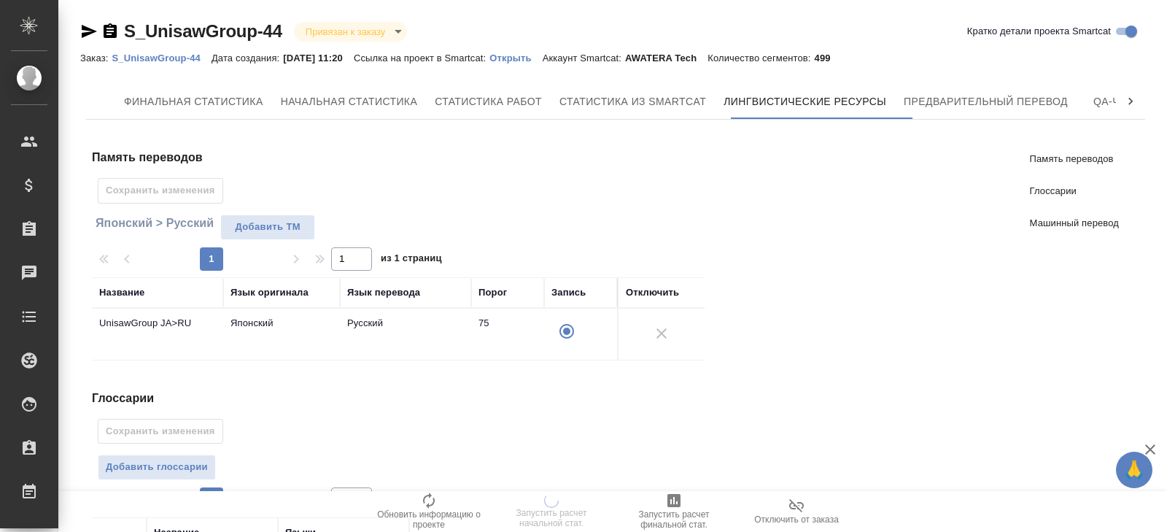
scroll to position [285, 0]
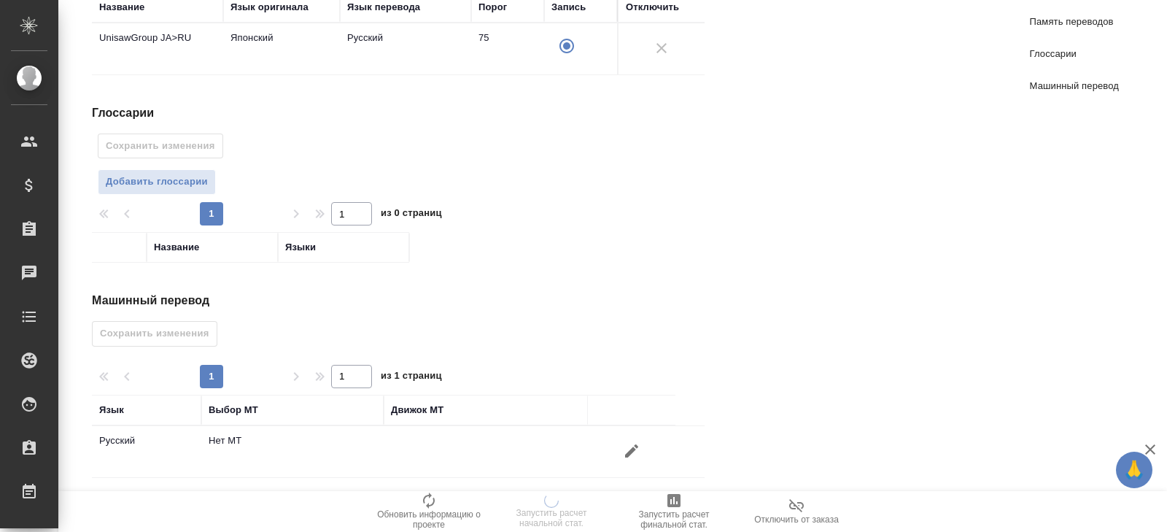
click at [634, 444] on icon "button" at bounding box center [631, 450] width 13 height 13
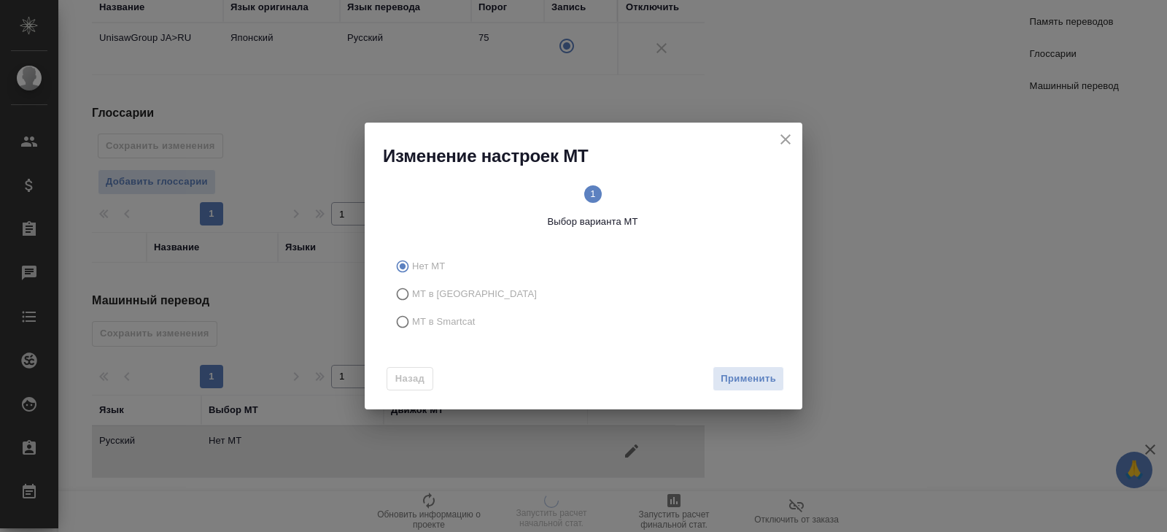
click at [442, 318] on span "МТ в Smartcat" at bounding box center [443, 321] width 63 height 15
click at [412, 318] on input "МТ в Smartcat" at bounding box center [400, 322] width 23 height 28
radio input "true"
click at [743, 368] on button "Вперед" at bounding box center [758, 379] width 53 height 26
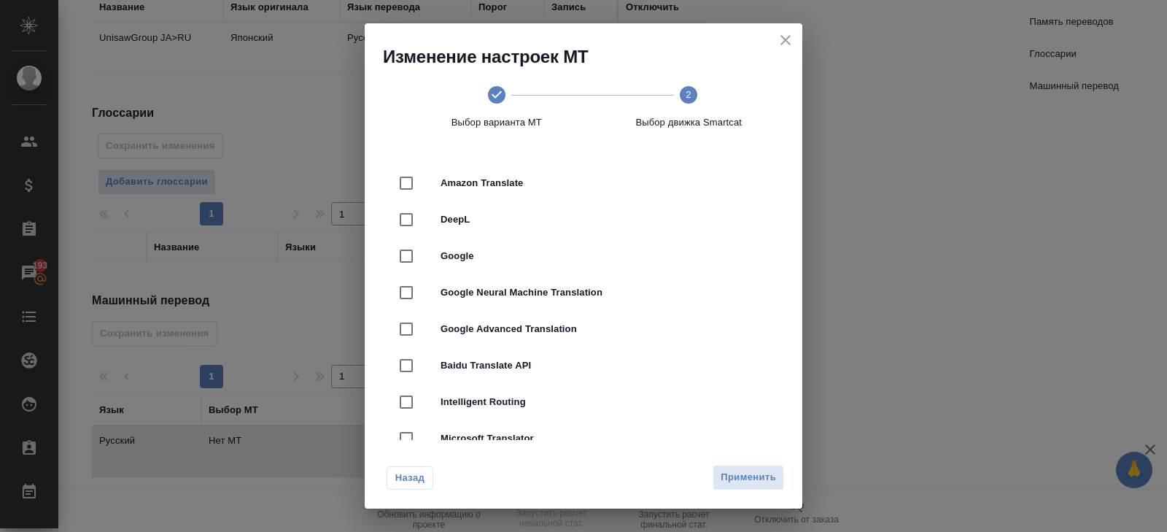
click at [453, 225] on span "DeepL" at bounding box center [604, 219] width 327 height 15
checkbox input "true"
click at [738, 484] on span "Применить" at bounding box center [748, 477] width 55 height 17
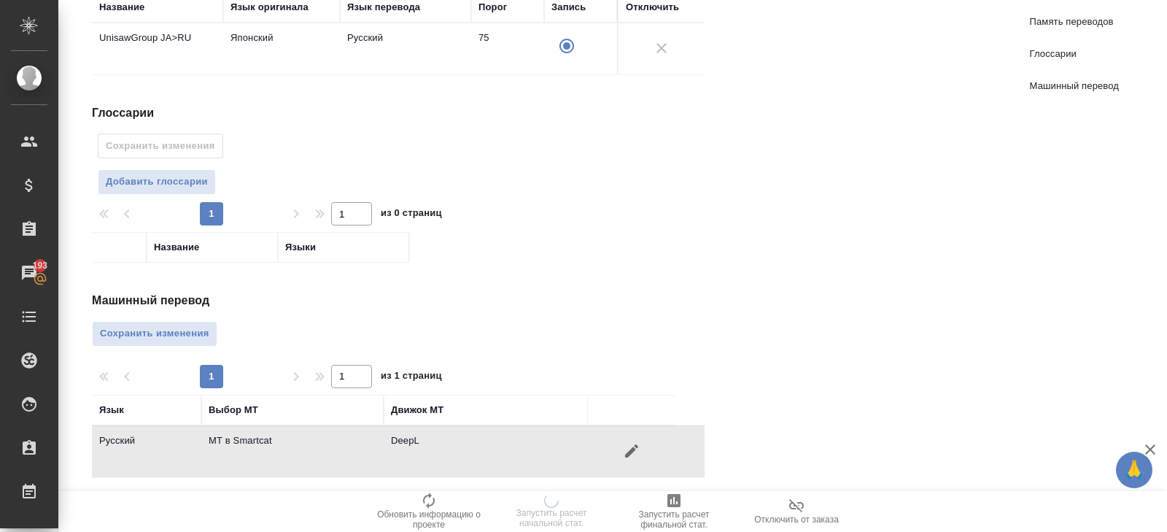
click at [233, 319] on div "Машинный перевод Сохранить изменения 1 1 из 1 страниц Язык Выбор МТ Движок МТ Р…" at bounding box center [404, 385] width 624 height 186
click at [196, 321] on button "Сохранить изменения" at bounding box center [154, 334] width 125 height 26
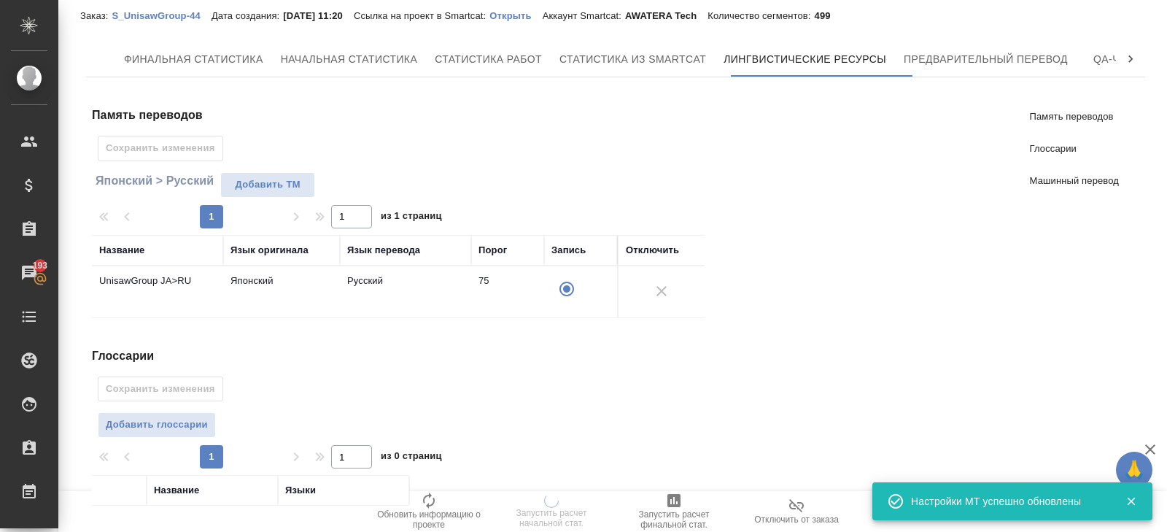
scroll to position [0, 0]
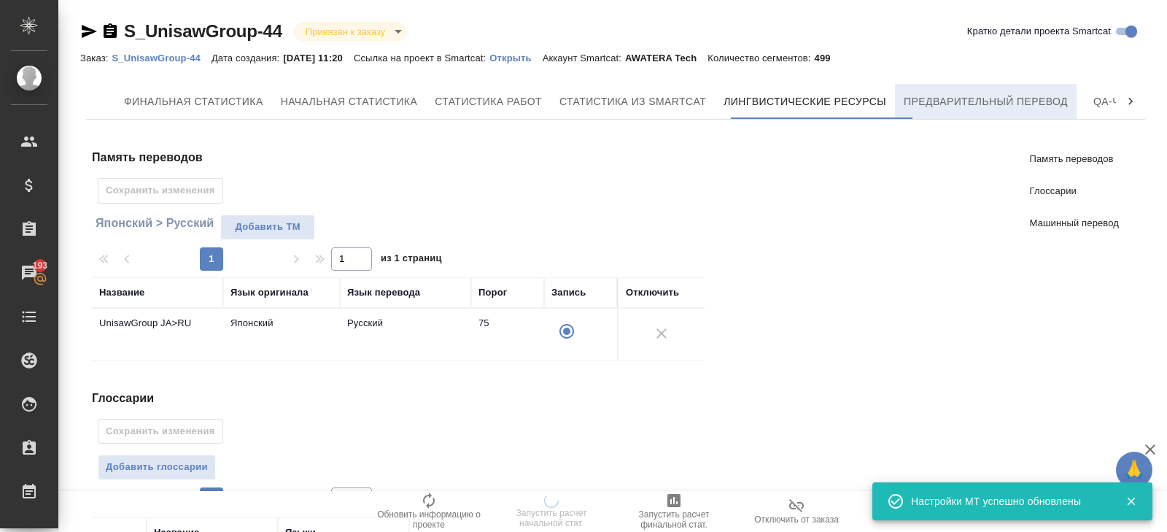
click at [986, 103] on span "Предварительный перевод" at bounding box center [986, 102] width 164 height 18
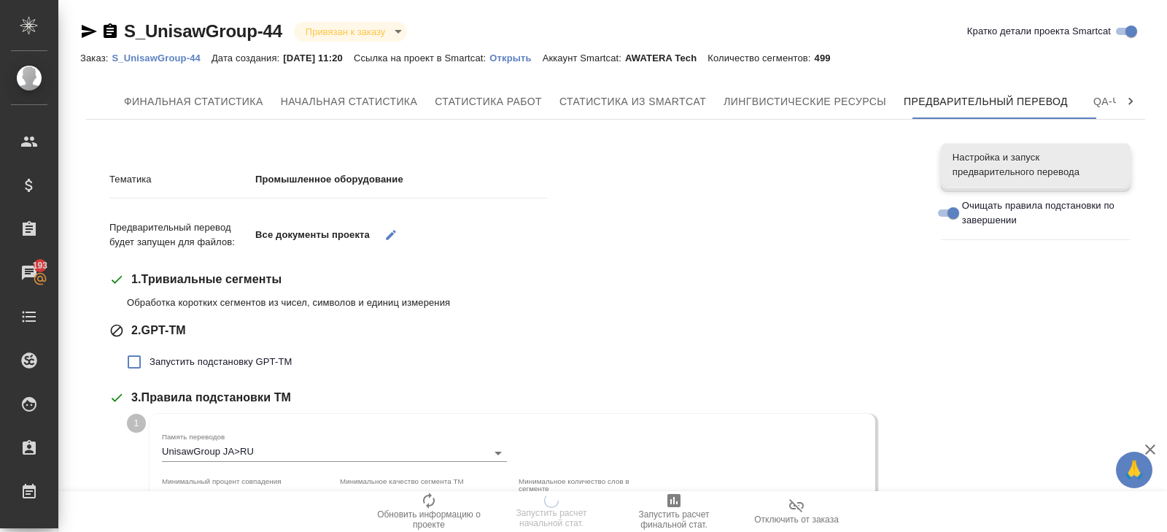
click at [183, 357] on span "Запустить подстановку GPT-TM" at bounding box center [221, 362] width 142 height 15
click at [150, 357] on input "Запустить подстановку GPT-TM" at bounding box center [134, 362] width 31 height 31
checkbox input "true"
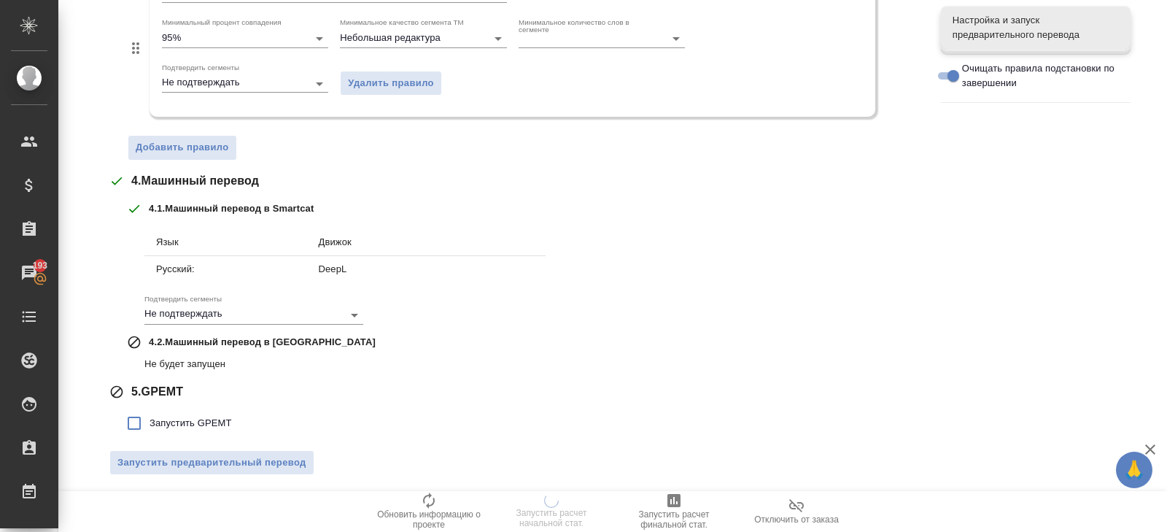
click at [186, 416] on span "Запустить GPEMT" at bounding box center [191, 423] width 82 height 15
click at [150, 415] on input "Запустить GPEMT" at bounding box center [134, 423] width 31 height 31
checkbox input "true"
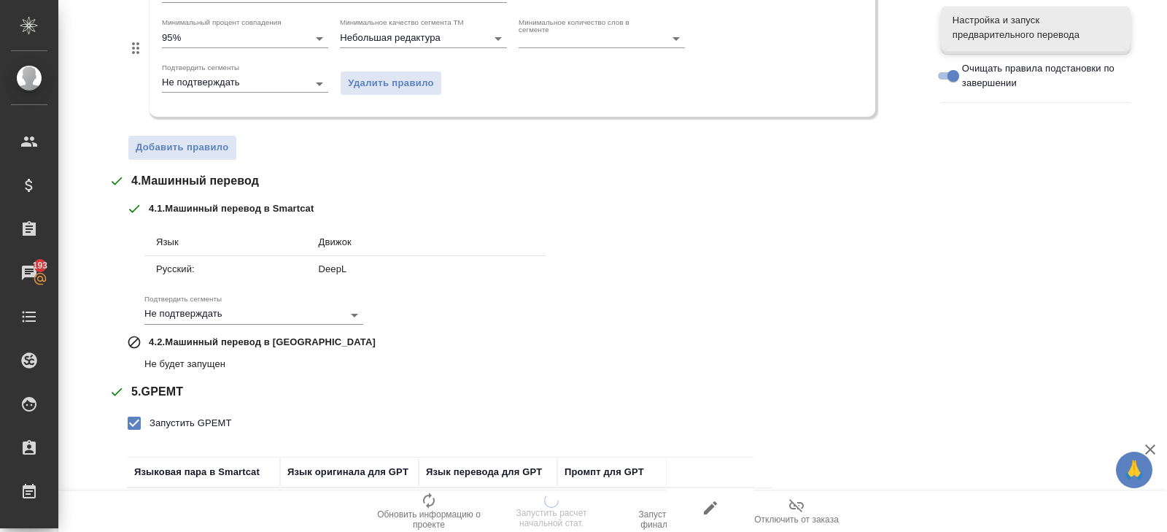
scroll to position [661, 0]
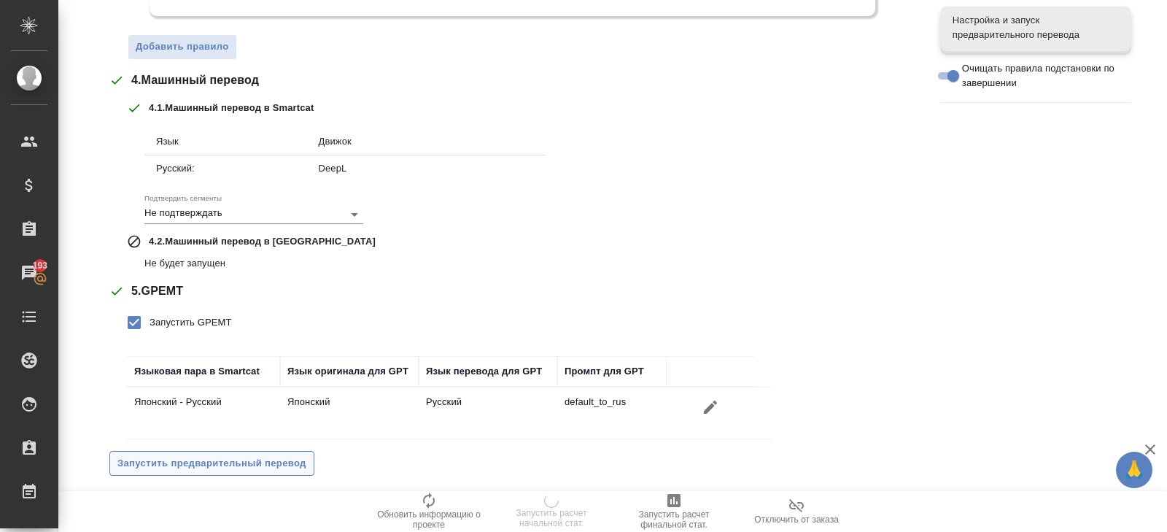
click at [193, 451] on button "Запустить предварительный перевод" at bounding box center [211, 464] width 205 height 26
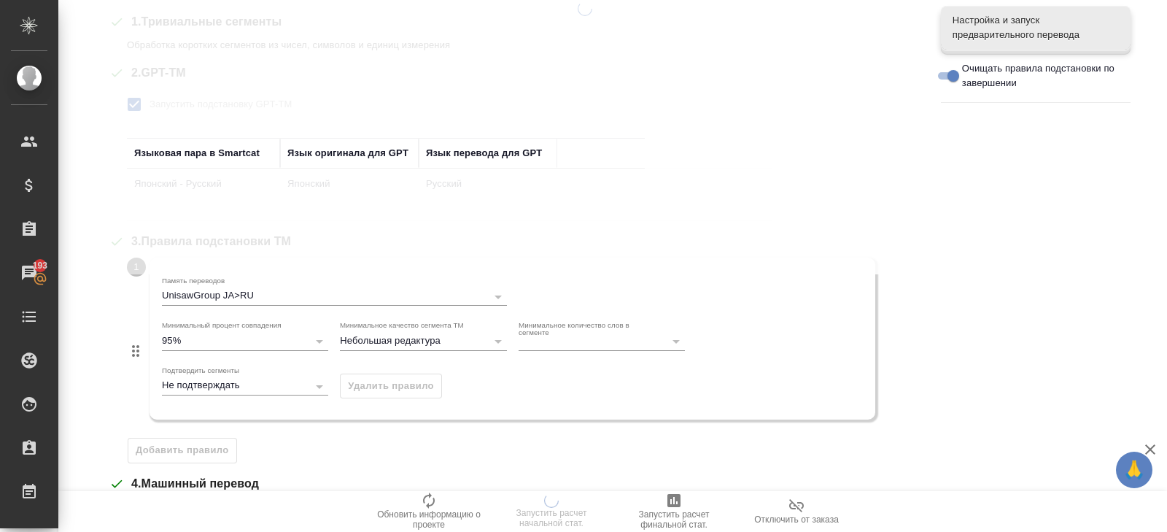
scroll to position [0, 0]
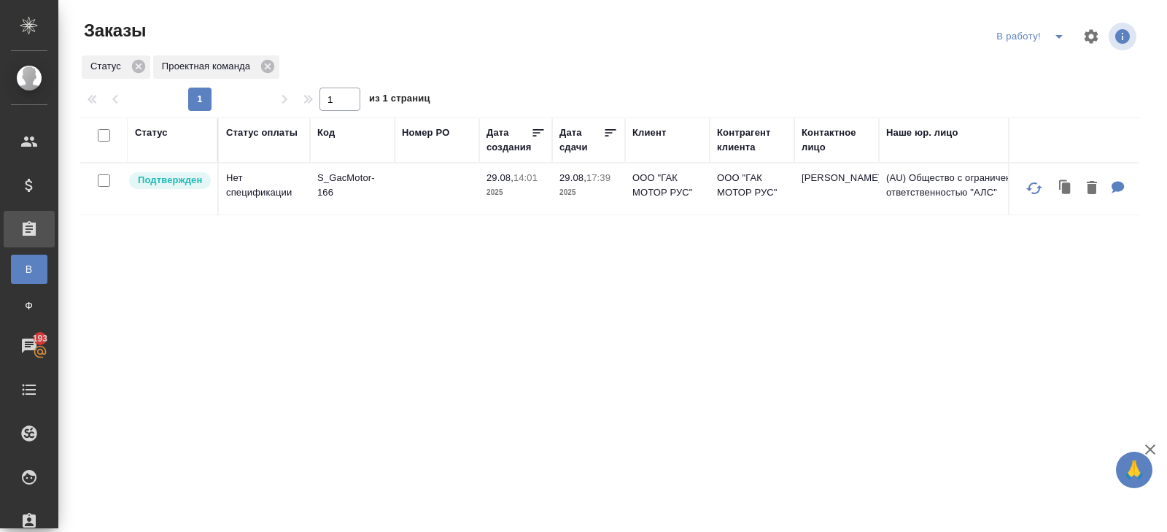
click at [1051, 34] on icon "split button" at bounding box center [1060, 37] width 18 height 18
click at [1050, 61] on li "ПМ" at bounding box center [1032, 65] width 81 height 23
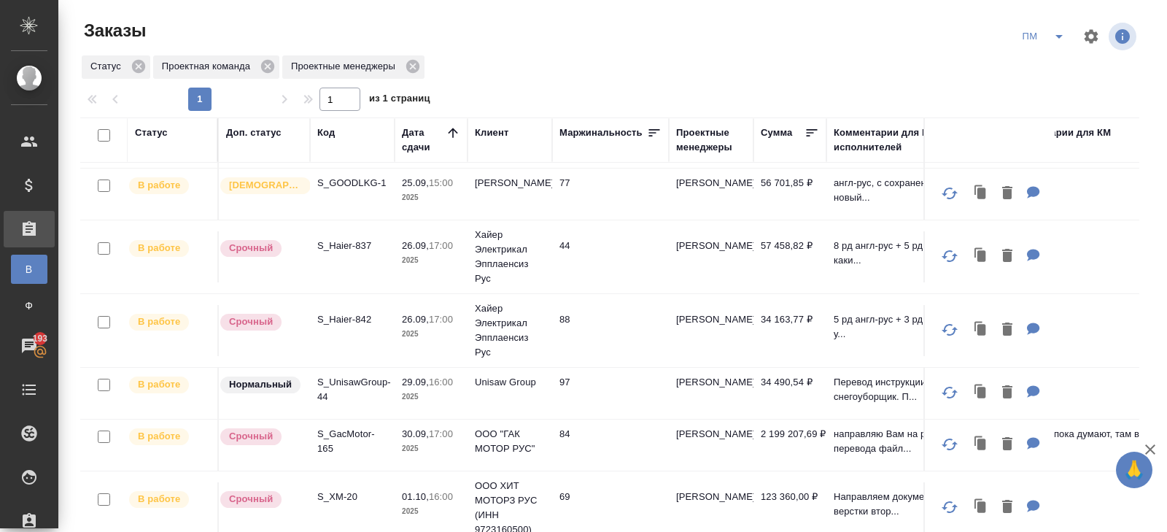
scroll to position [119, 0]
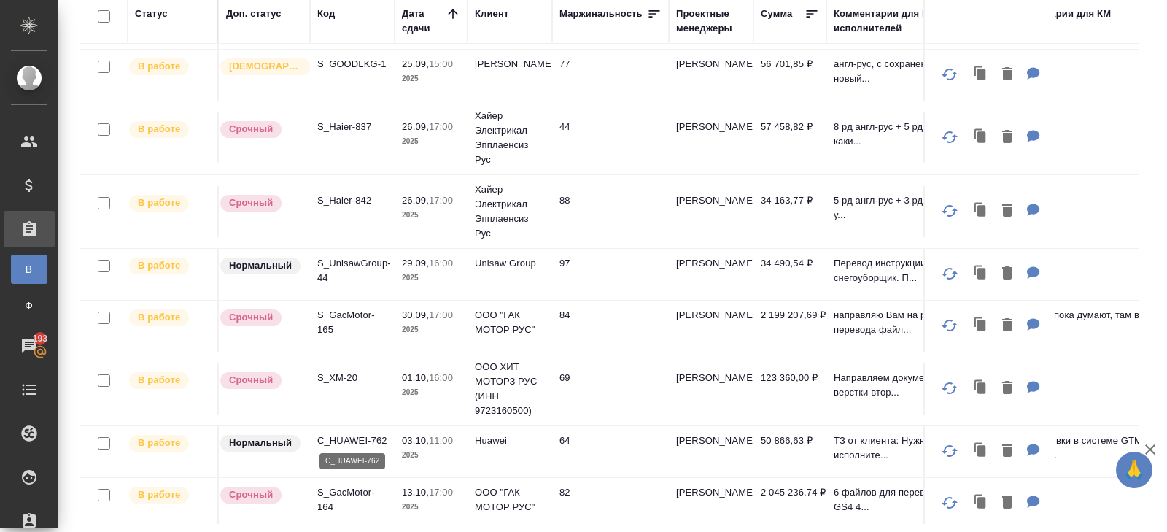
click at [341, 433] on p "C_HUAWEI-762" at bounding box center [352, 440] width 70 height 15
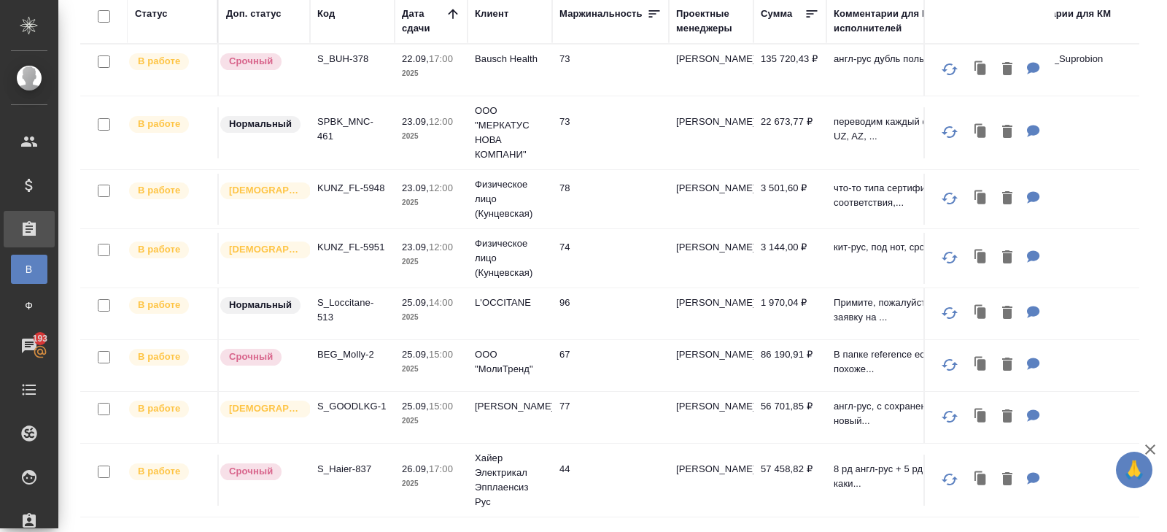
scroll to position [0, 0]
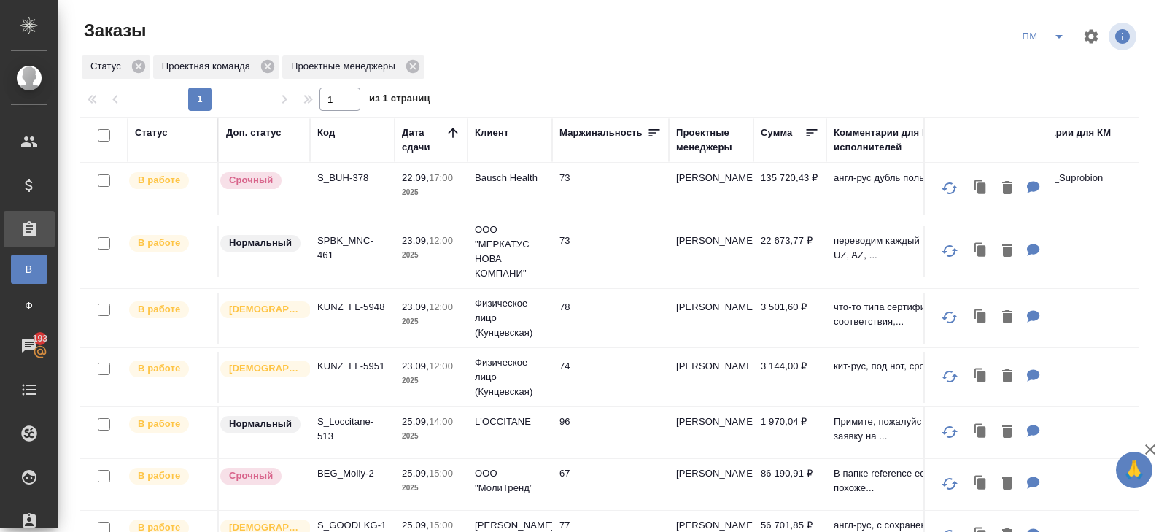
click at [1053, 35] on icon "split button" at bounding box center [1060, 37] width 18 height 18
click at [1052, 58] on li "В работу!" at bounding box center [1045, 65] width 74 height 23
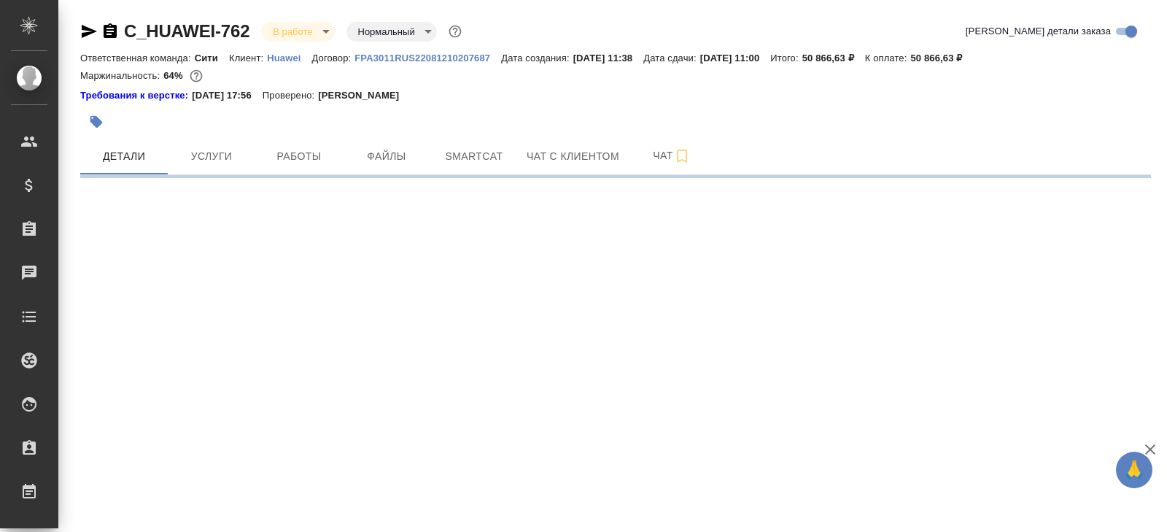
select select "RU"
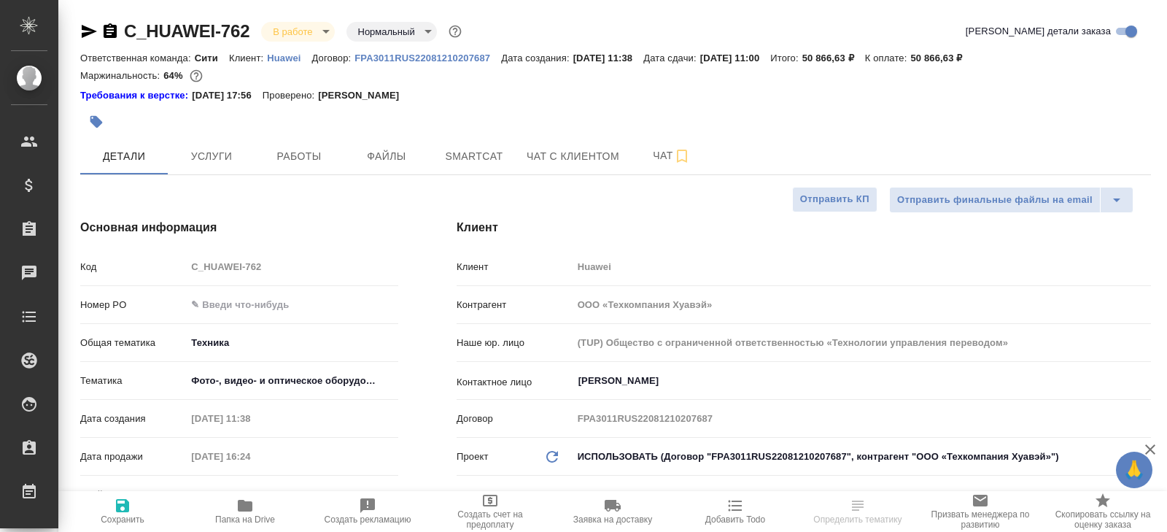
type textarea "x"
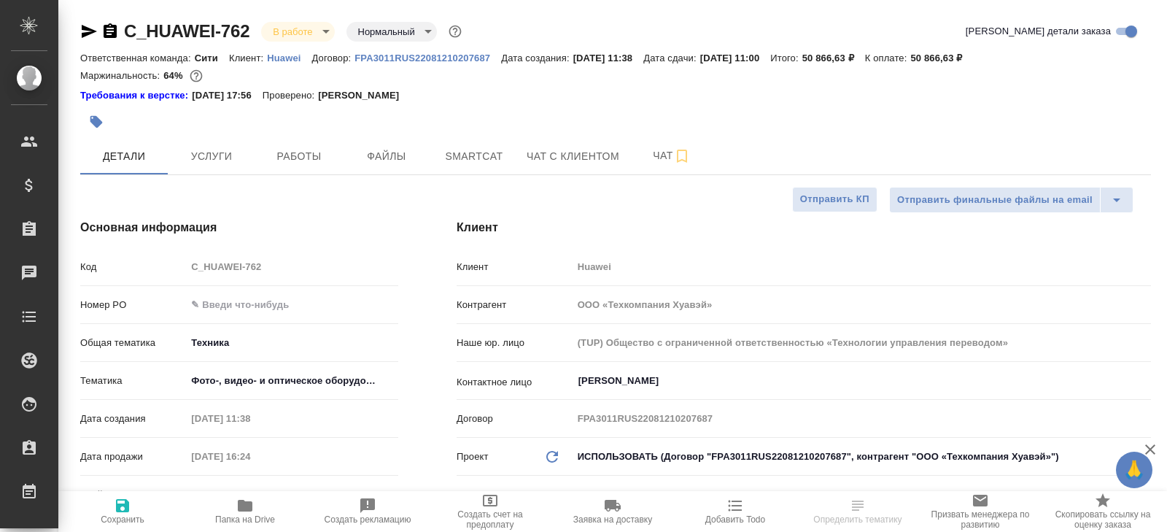
type textarea "x"
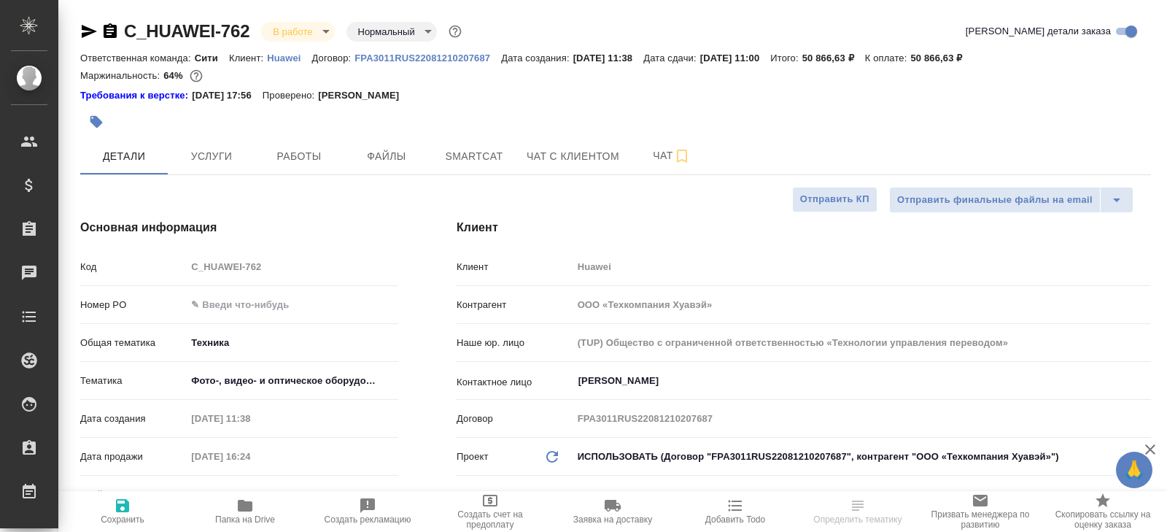
type textarea "x"
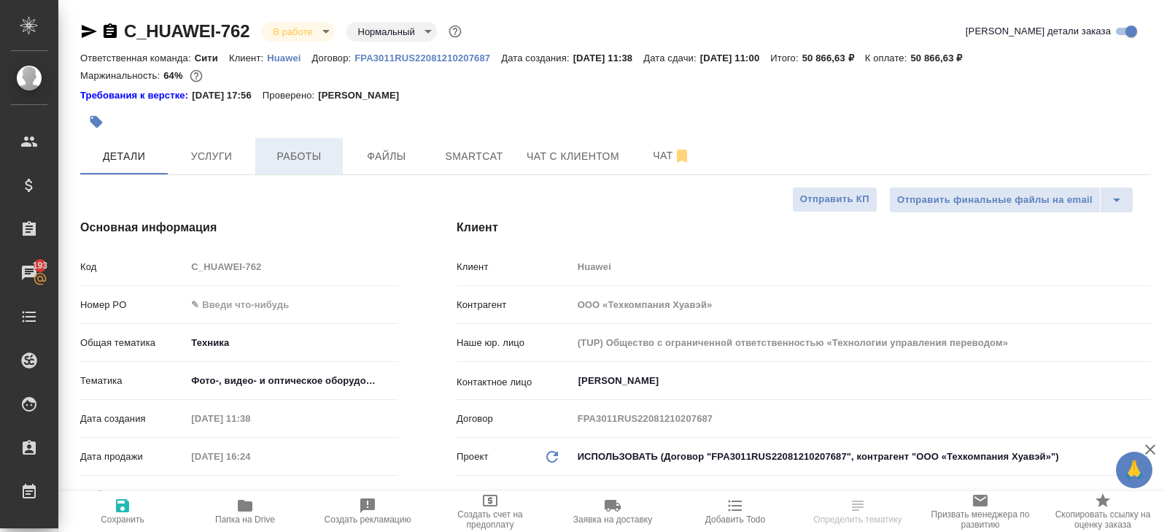
click at [314, 159] on span "Работы" at bounding box center [299, 156] width 70 height 18
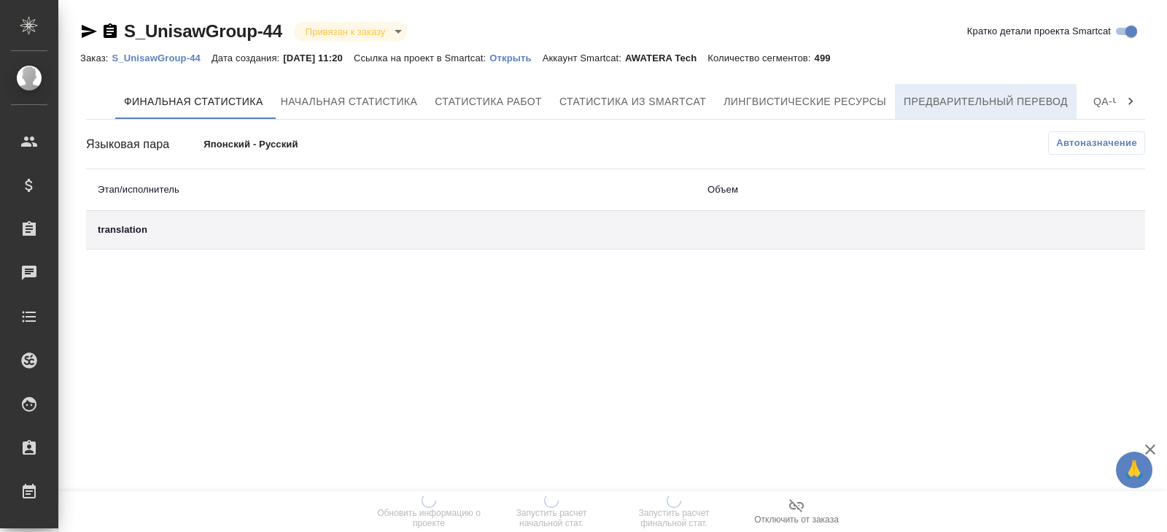
click at [1010, 96] on span "Предварительный перевод" at bounding box center [986, 102] width 164 height 18
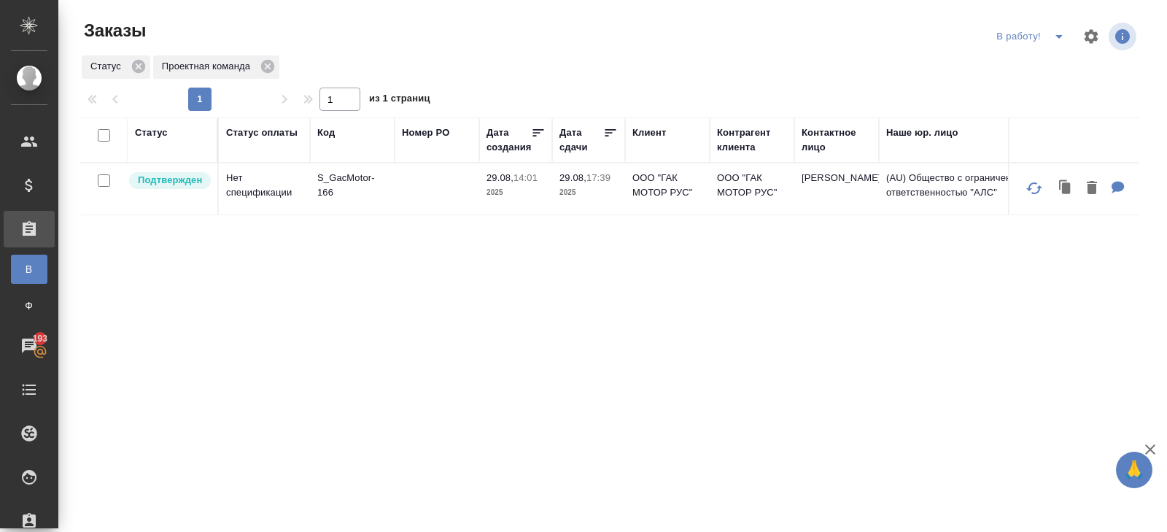
click at [1062, 38] on icon "split button" at bounding box center [1060, 37] width 18 height 18
click at [1051, 69] on li "ПМ" at bounding box center [1032, 65] width 81 height 23
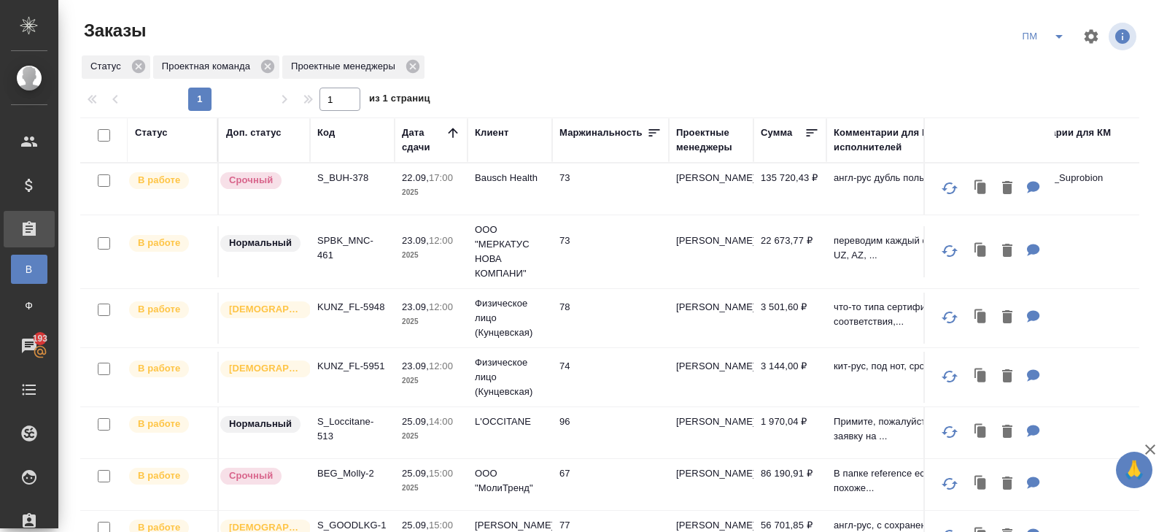
click at [345, 171] on p "S_BUH-378" at bounding box center [352, 178] width 70 height 15
click at [1056, 31] on icon "split button" at bounding box center [1060, 37] width 18 height 18
click at [1055, 56] on li "В работу!" at bounding box center [1045, 65] width 74 height 23
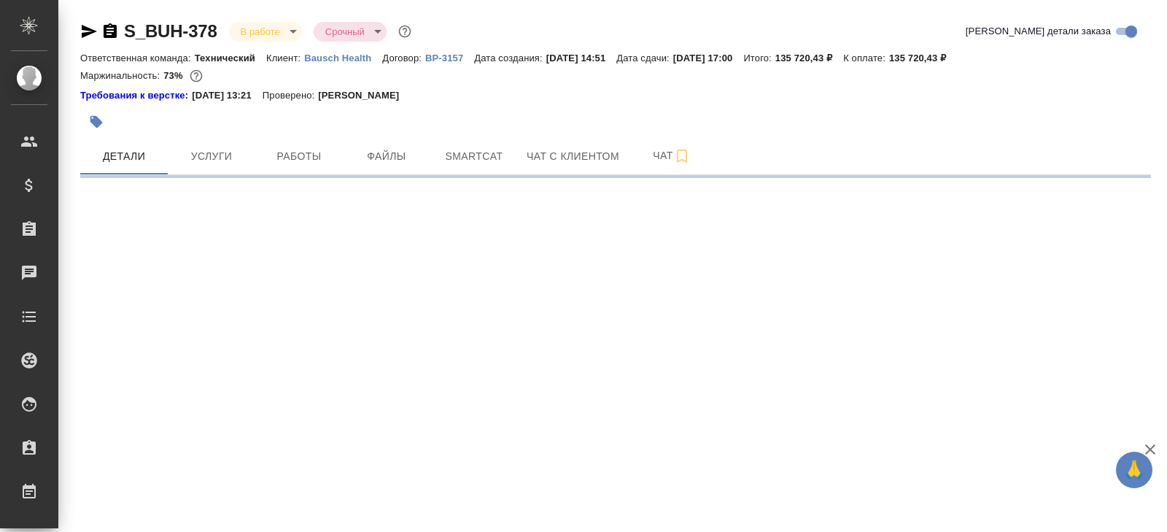
select select "RU"
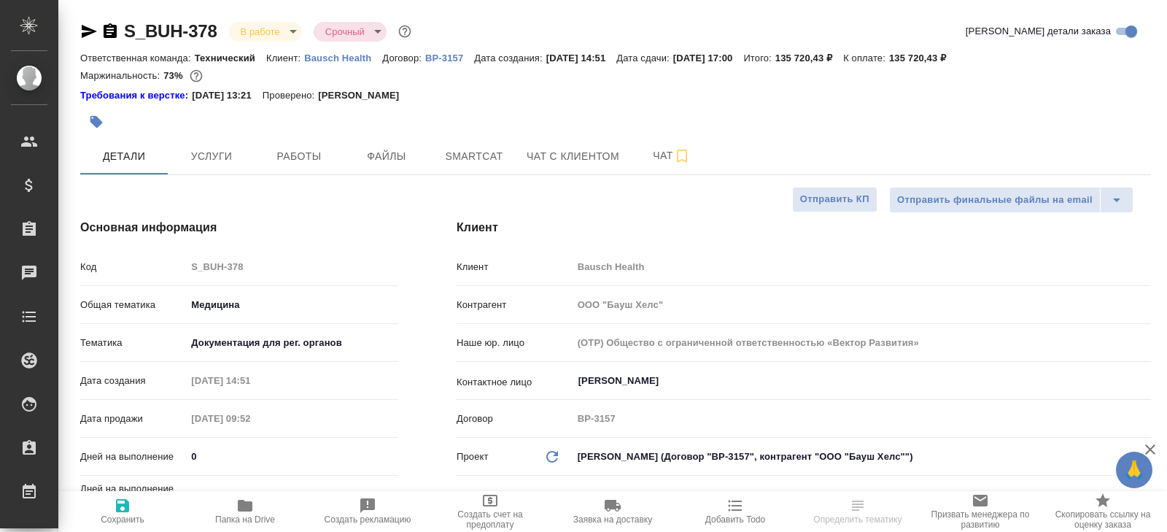
type textarea "x"
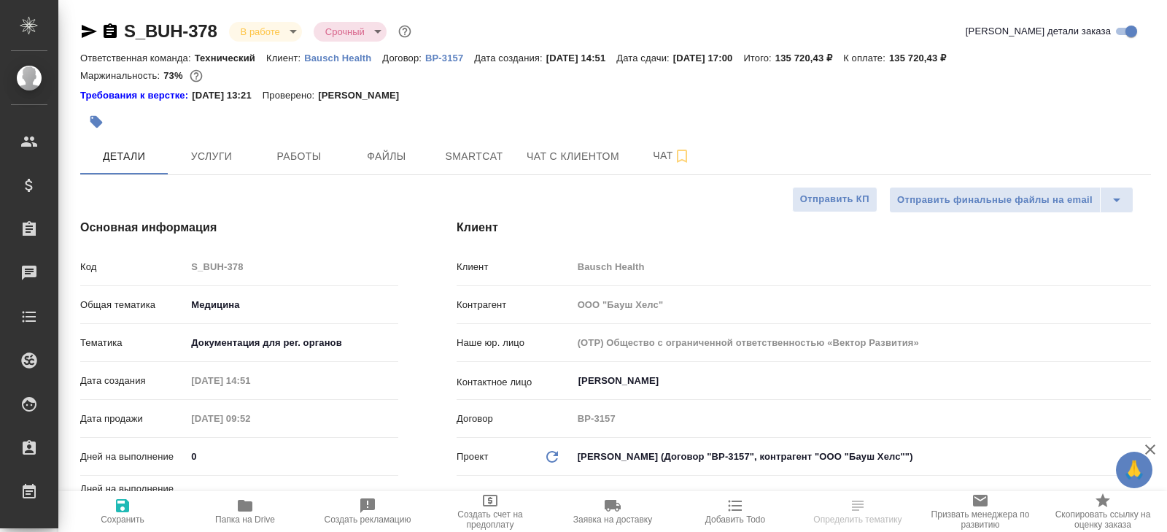
type textarea "x"
click at [652, 156] on span "Чат" at bounding box center [672, 156] width 70 height 18
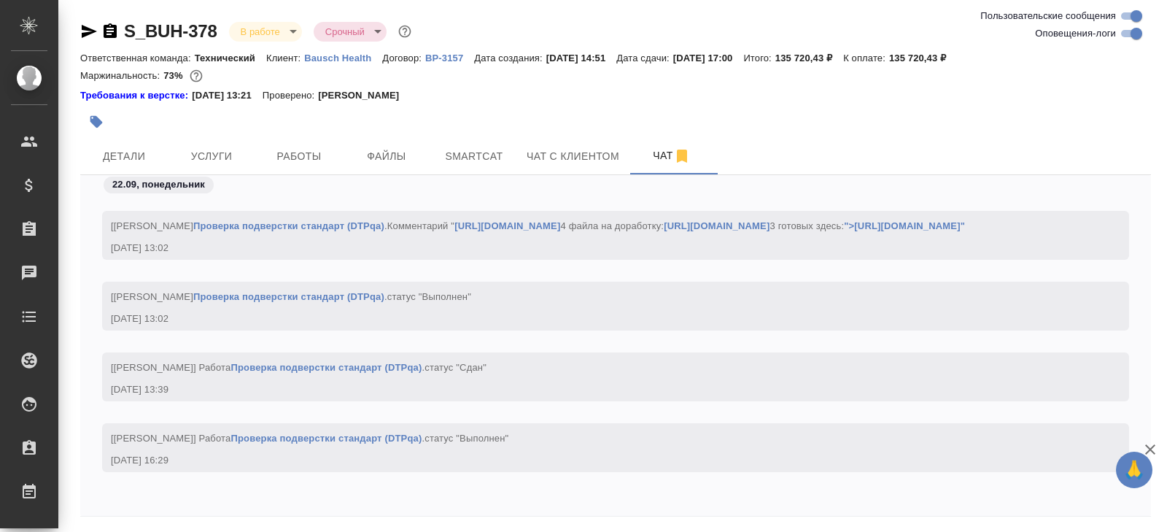
click at [1121, 35] on input "Оповещения-логи" at bounding box center [1136, 34] width 53 height 18
checkbox input "false"
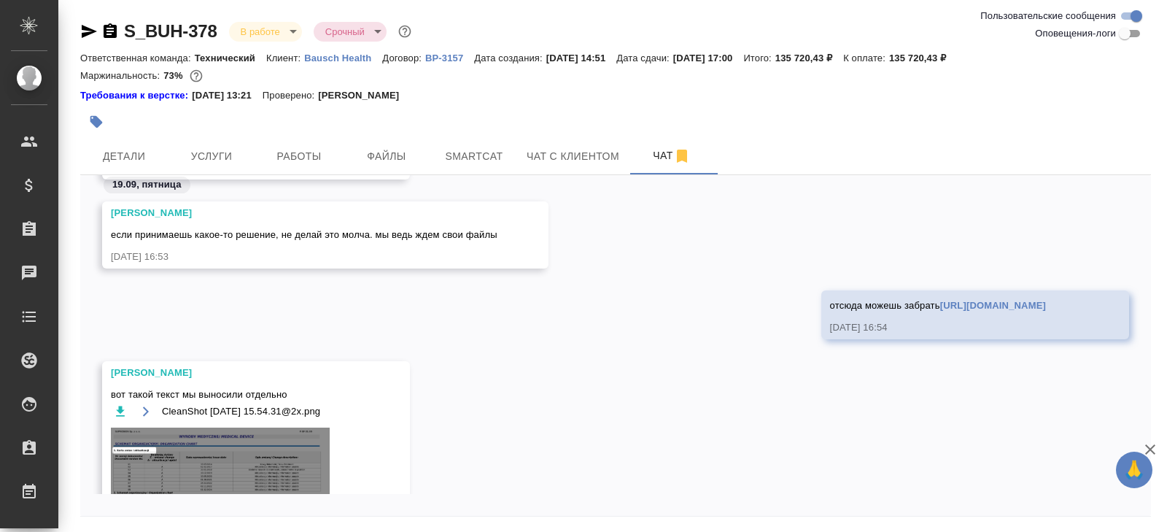
scroll to position [50, 0]
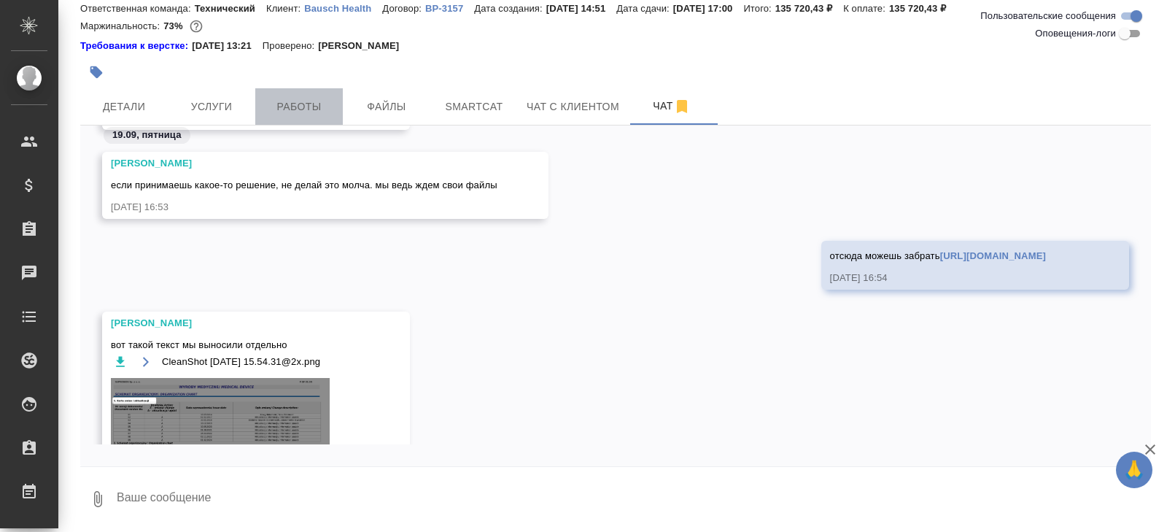
click at [267, 116] on button "Работы" at bounding box center [299, 106] width 88 height 36
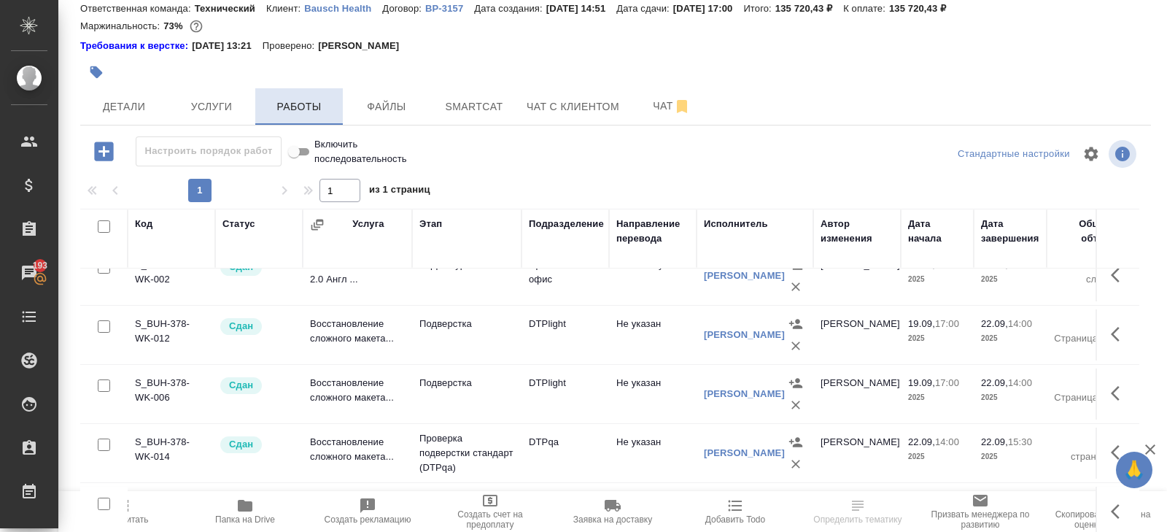
scroll to position [92, 0]
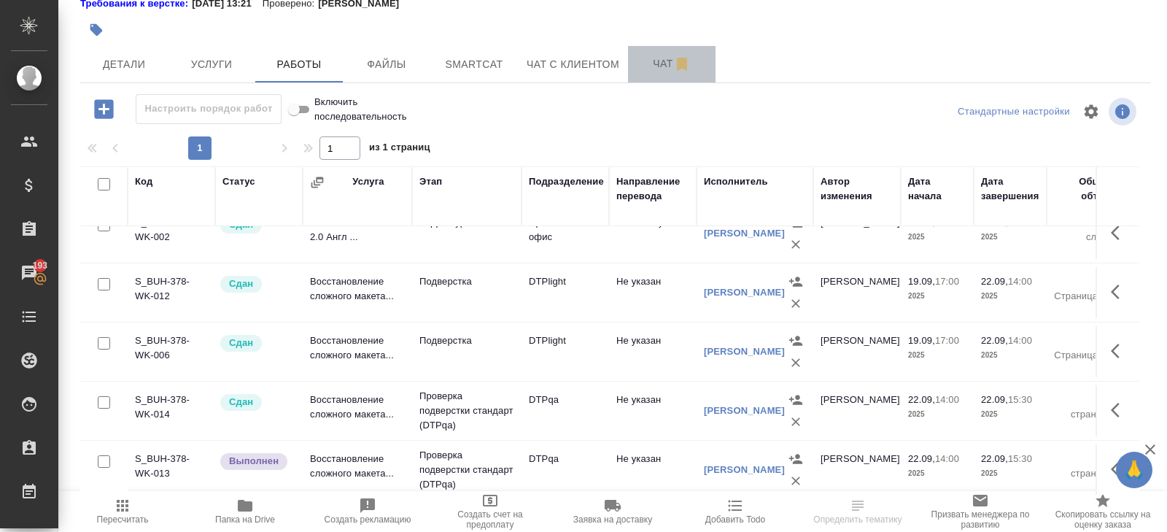
click at [670, 65] on span "Чат" at bounding box center [672, 64] width 70 height 18
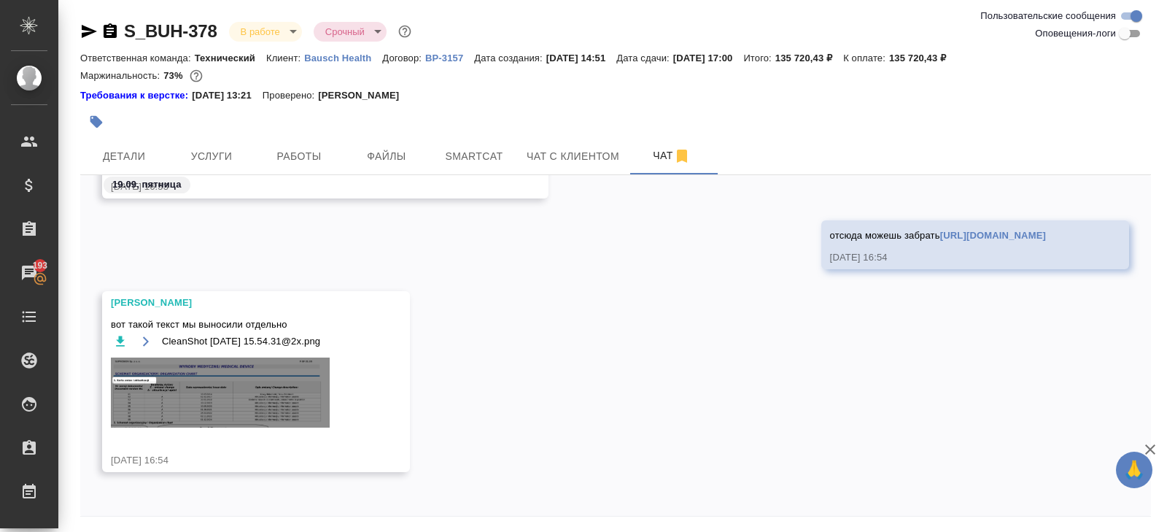
click at [85, 34] on icon "button" at bounding box center [89, 31] width 15 height 13
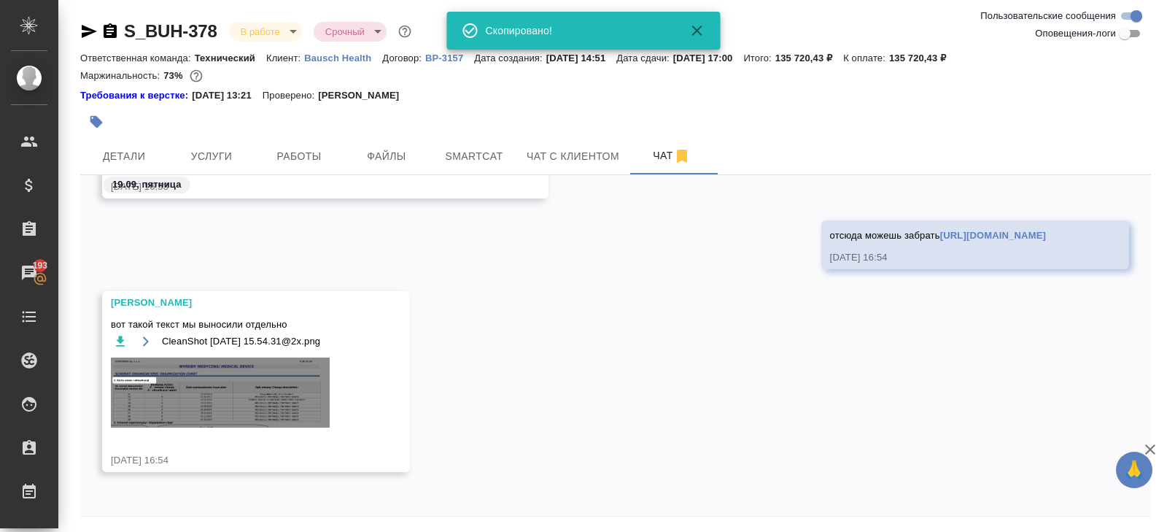
scroll to position [50, 0]
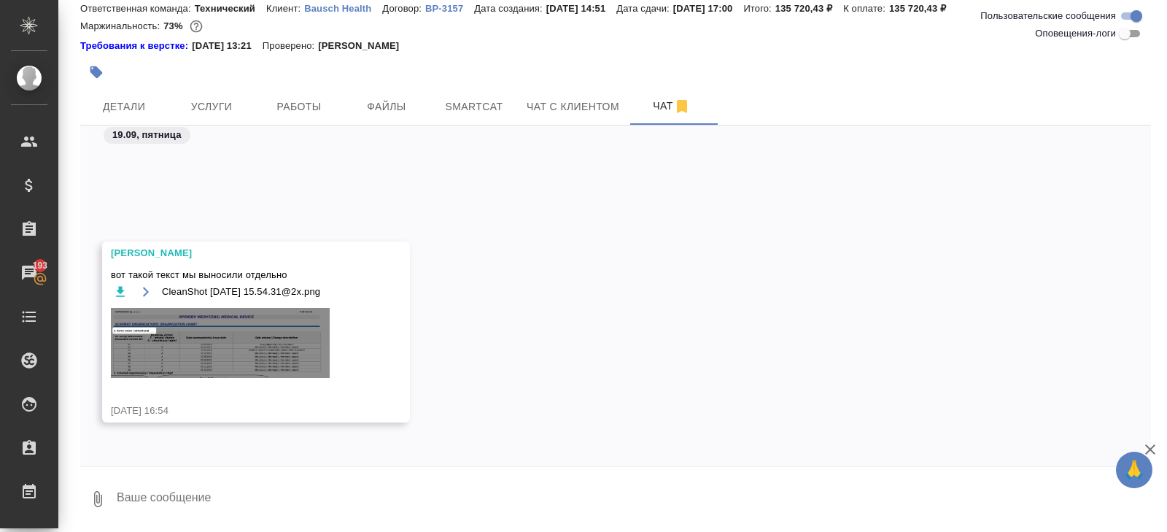
scroll to position [1275, 0]
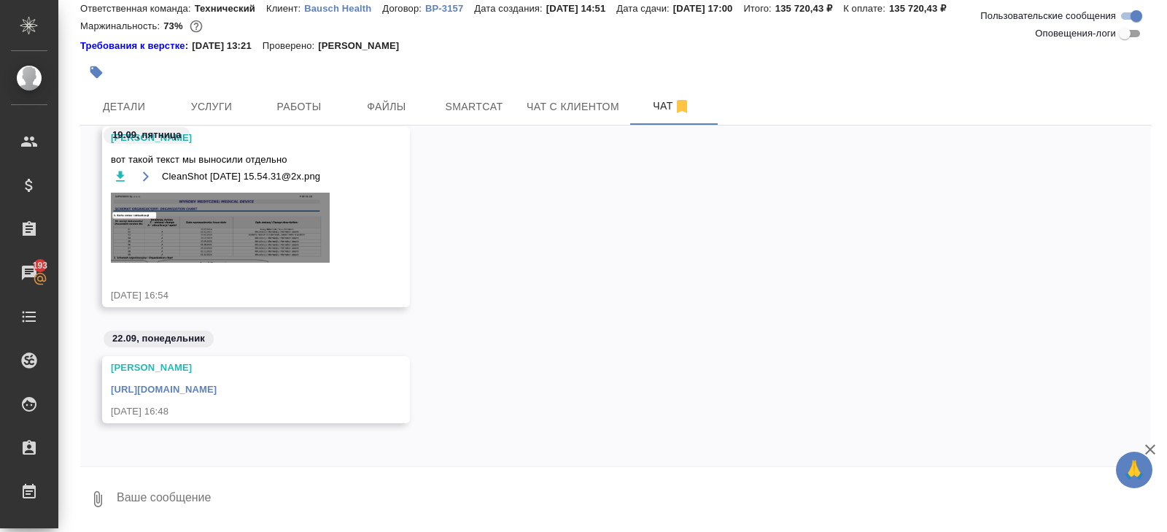
click at [217, 390] on link "[URL][DOMAIN_NAME]" at bounding box center [164, 389] width 106 height 11
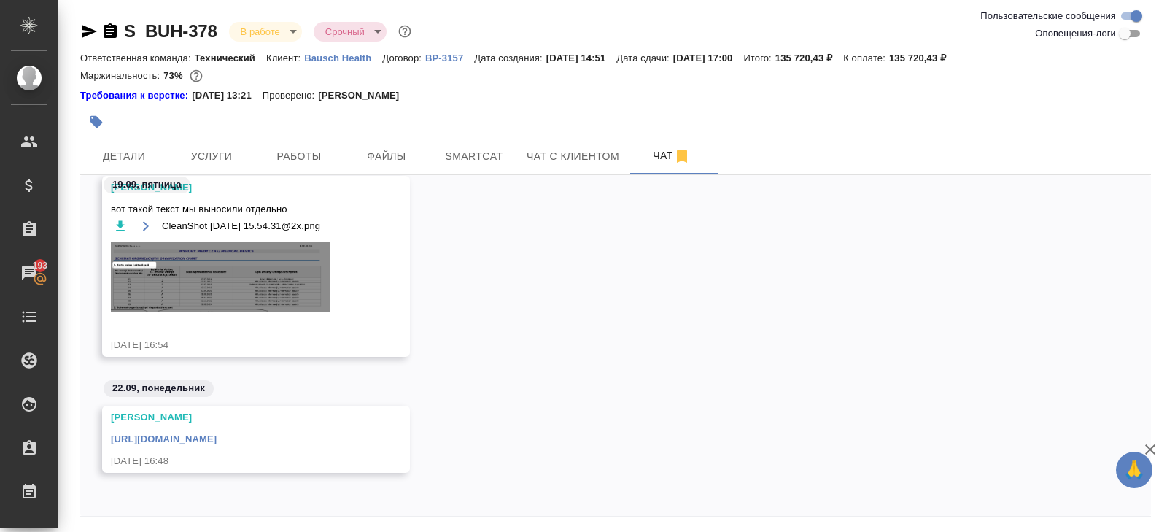
click at [268, 35] on body "🙏 .cls-1 fill:#fff; AWATERA [PERSON_NAME] Спецификации Заказы 193 Чаты Todo Про…" at bounding box center [583, 266] width 1167 height 532
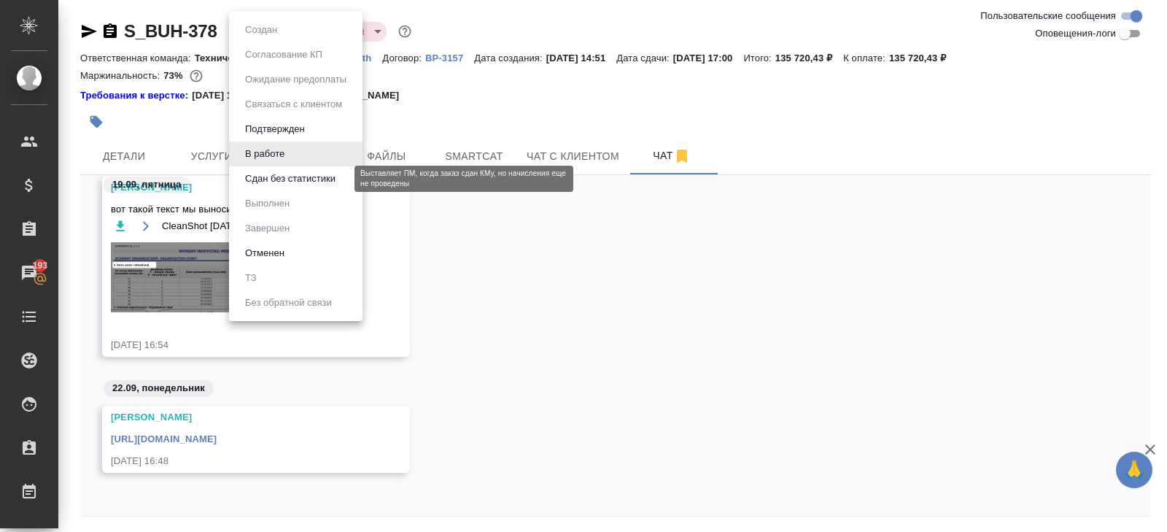
click at [268, 176] on button "Сдан без статистики" at bounding box center [290, 179] width 99 height 16
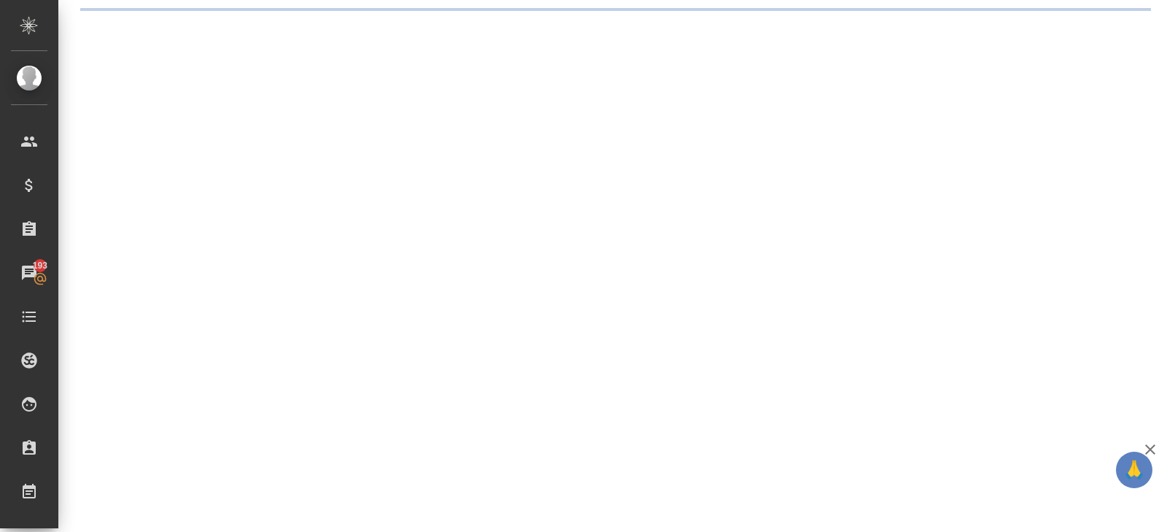
click at [269, 163] on div ".cls-1 fill:#fff; AWATERA [PERSON_NAME] Спецификации Заказы 193 Чаты Todo Проек…" at bounding box center [583, 266] width 1167 height 532
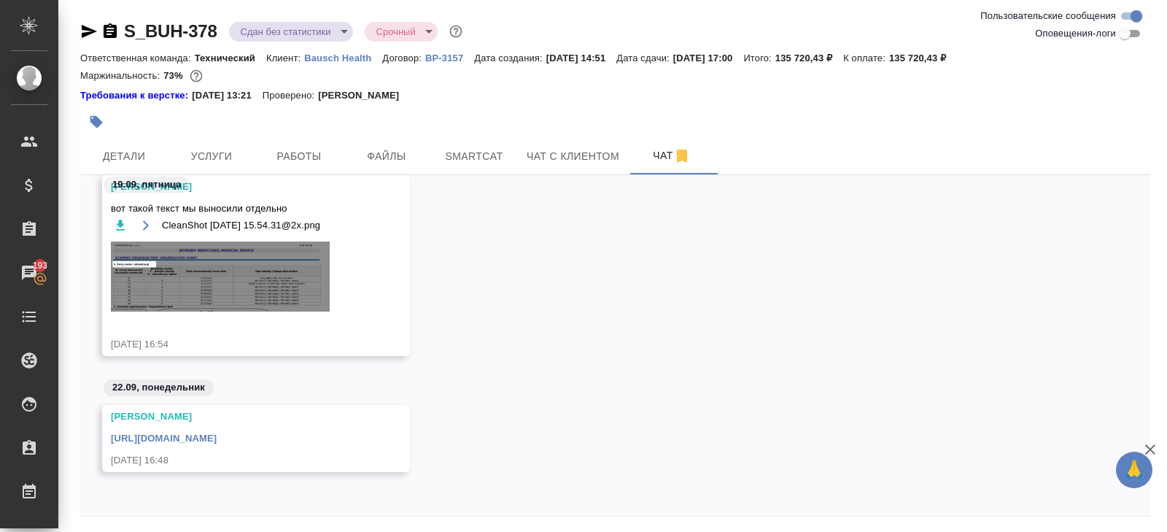
scroll to position [50, 0]
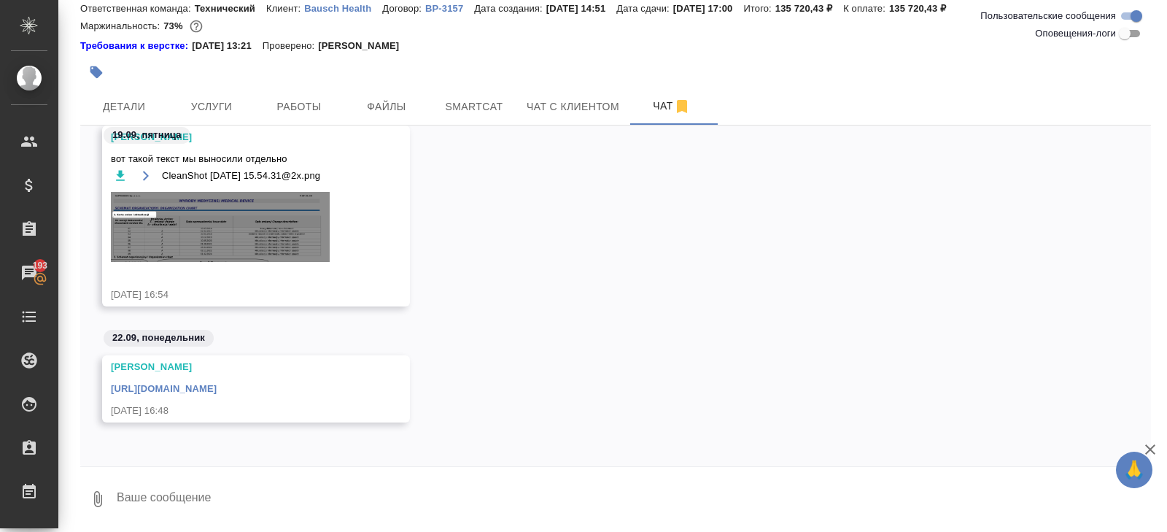
click at [225, 492] on textarea at bounding box center [633, 499] width 1036 height 50
type textarea "спасибо!"
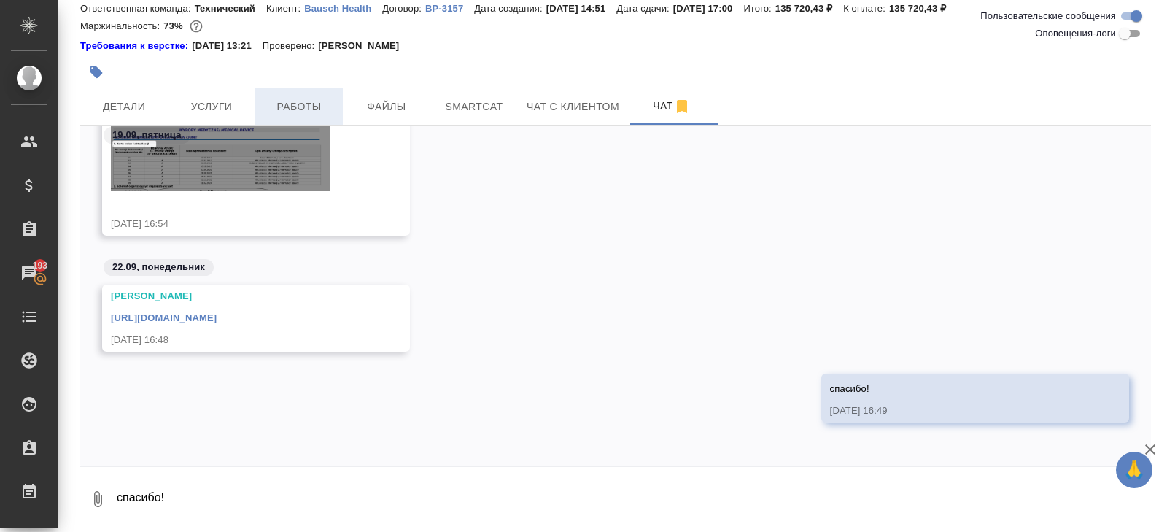
click at [301, 105] on span "Работы" at bounding box center [299, 107] width 70 height 18
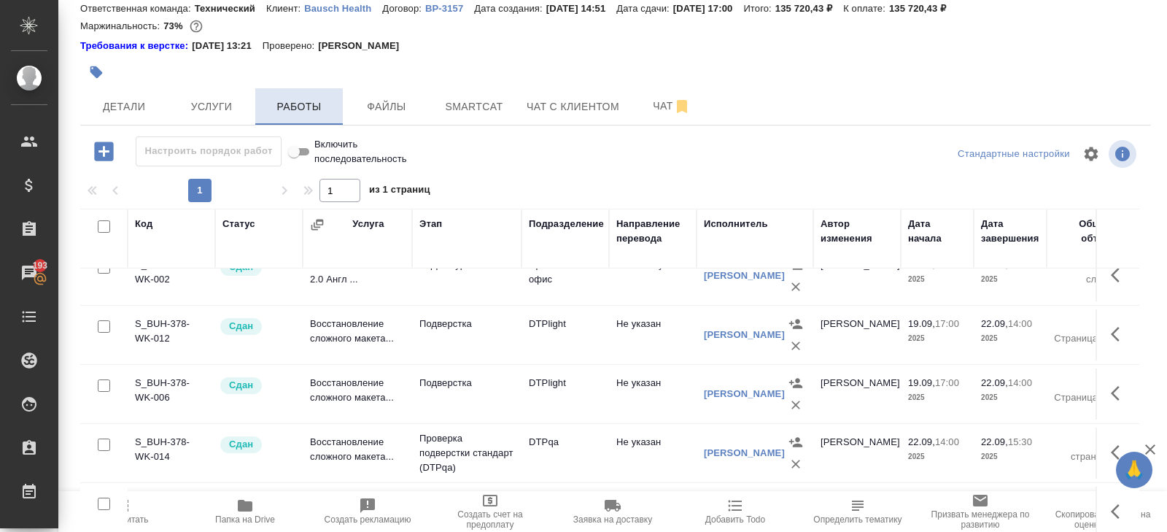
scroll to position [92, 0]
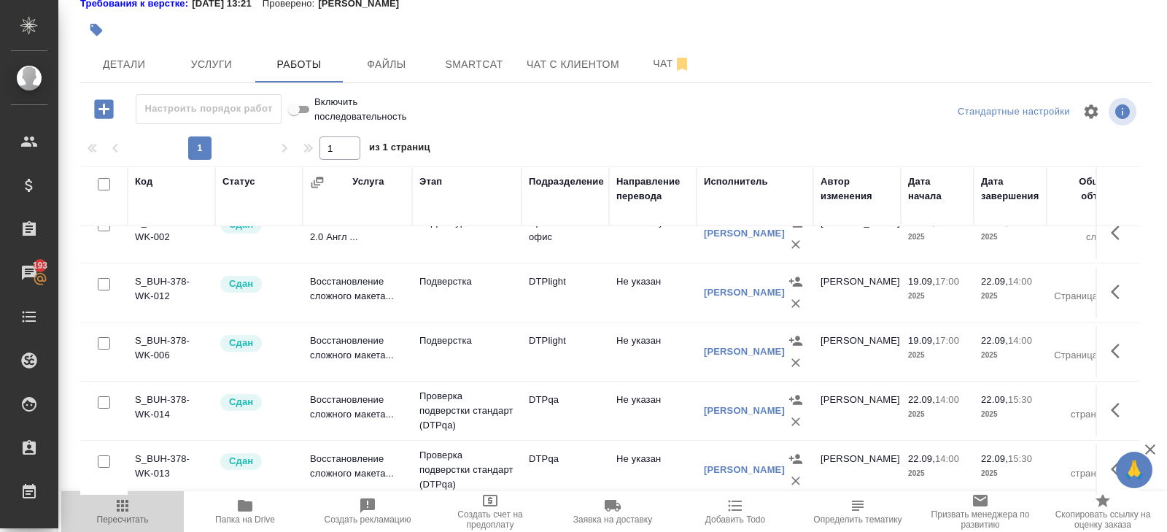
click at [127, 510] on icon "button" at bounding box center [123, 506] width 12 height 12
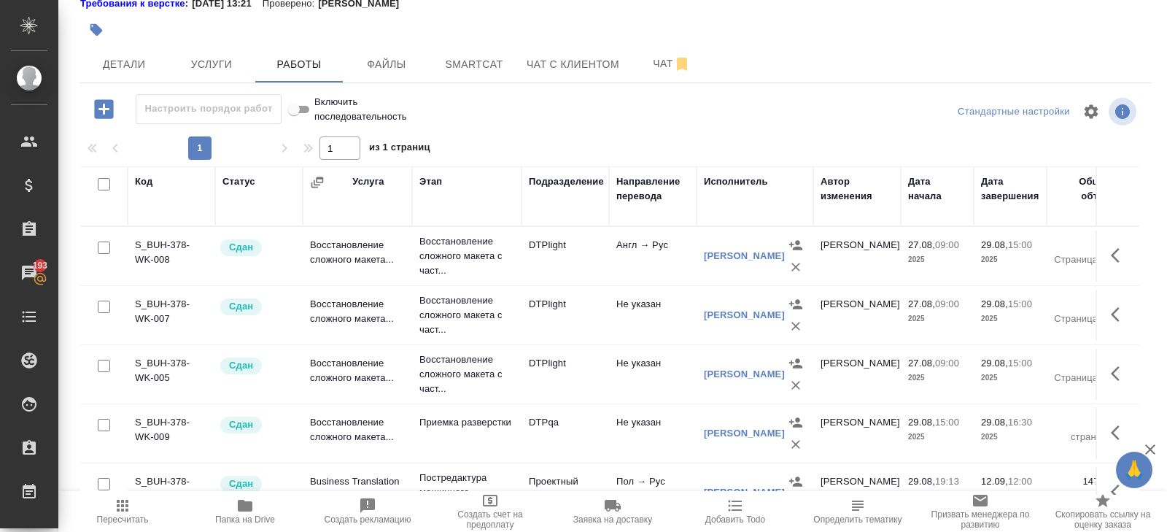
scroll to position [0, 0]
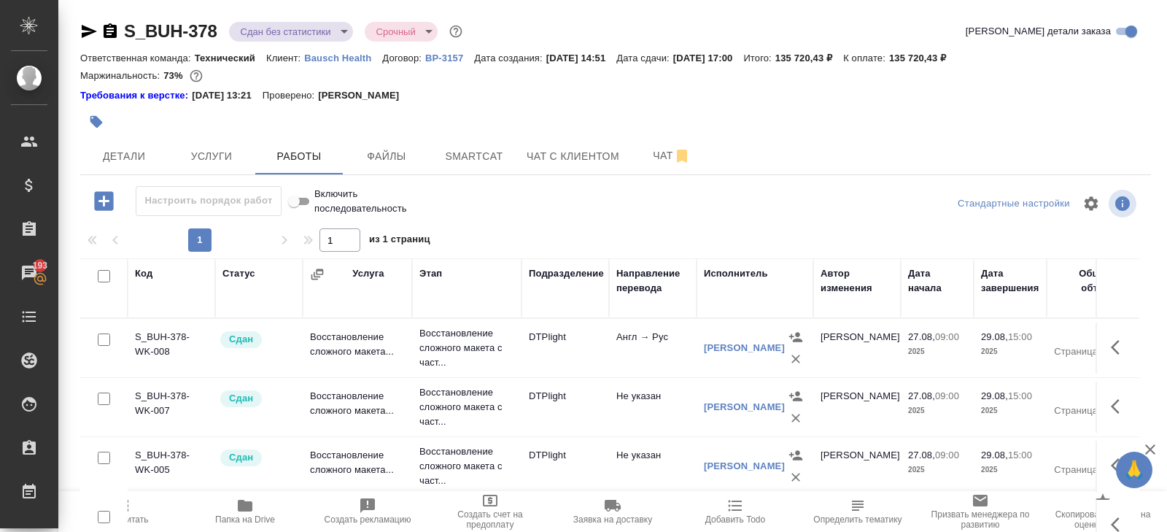
click at [278, 26] on body "🙏 .cls-1 fill:#fff; AWATERA [PERSON_NAME] Спецификации Заказы 193 Чаты Todo Про…" at bounding box center [583, 266] width 1167 height 532
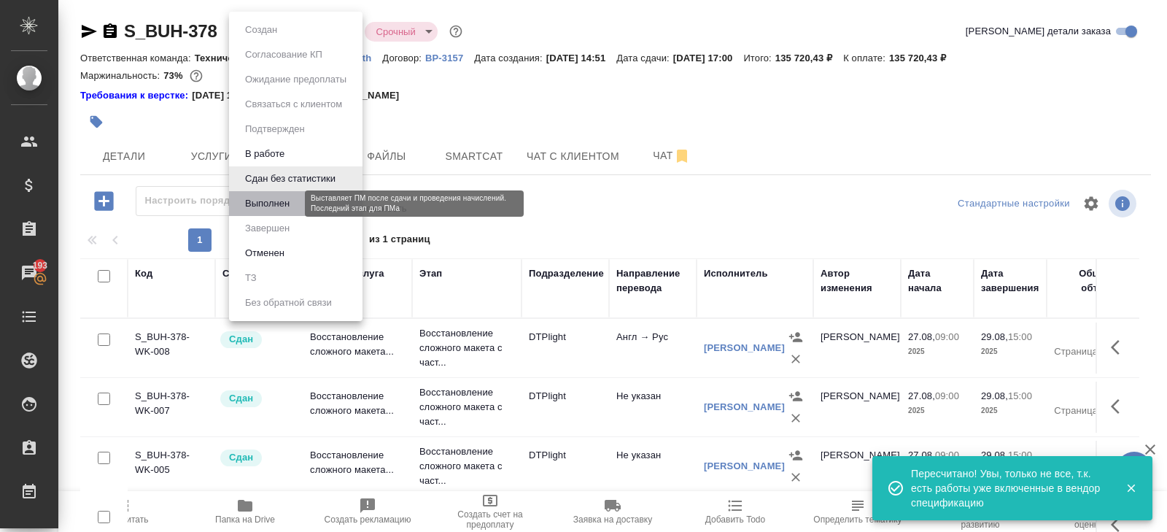
click at [274, 208] on button "Выполнен" at bounding box center [267, 204] width 53 height 16
